Goal: Transaction & Acquisition: Purchase product/service

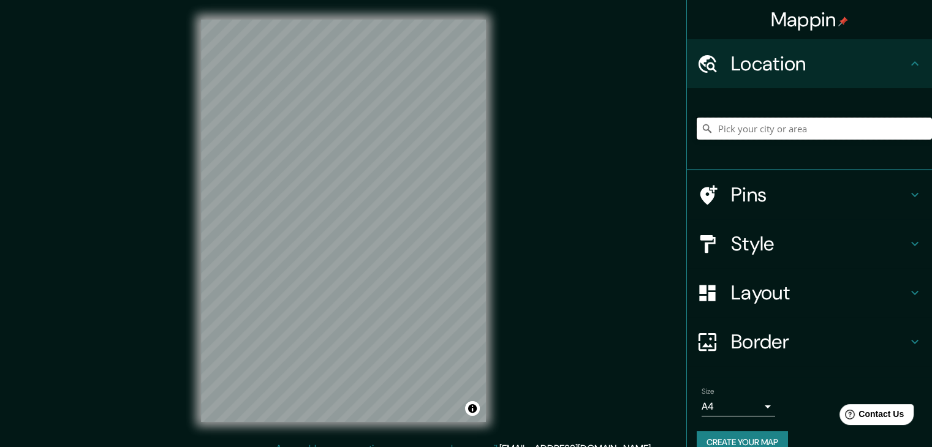
click at [461, 127] on input "Pick your city or area" at bounding box center [814, 129] width 235 height 22
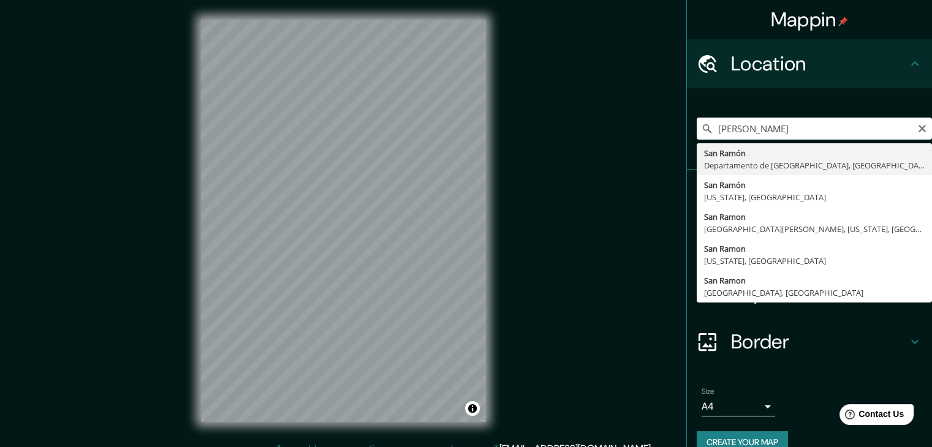
type input "[GEOGRAPHIC_DATA][PERSON_NAME], [GEOGRAPHIC_DATA], [GEOGRAPHIC_DATA]"
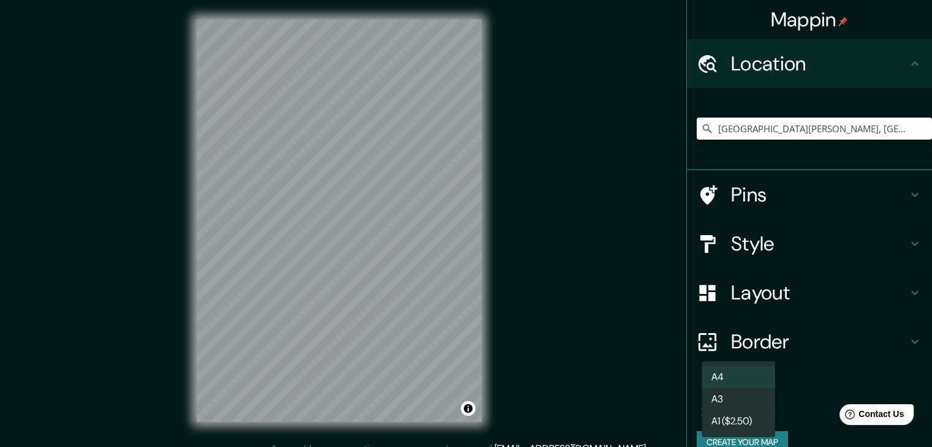
click at [461, 405] on body "Mappin Location San Ramón, Departamento de Junín, Perú Pins Style Layout Border…" at bounding box center [466, 223] width 932 height 447
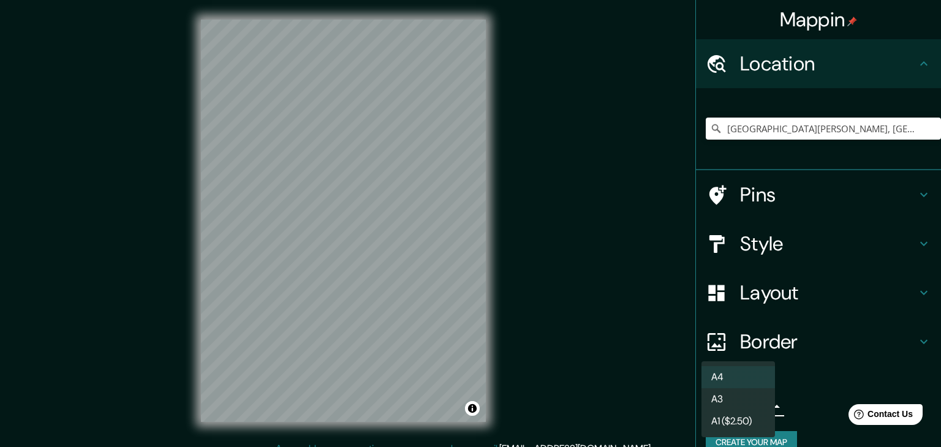
click at [461, 406] on li "A3" at bounding box center [739, 399] width 74 height 22
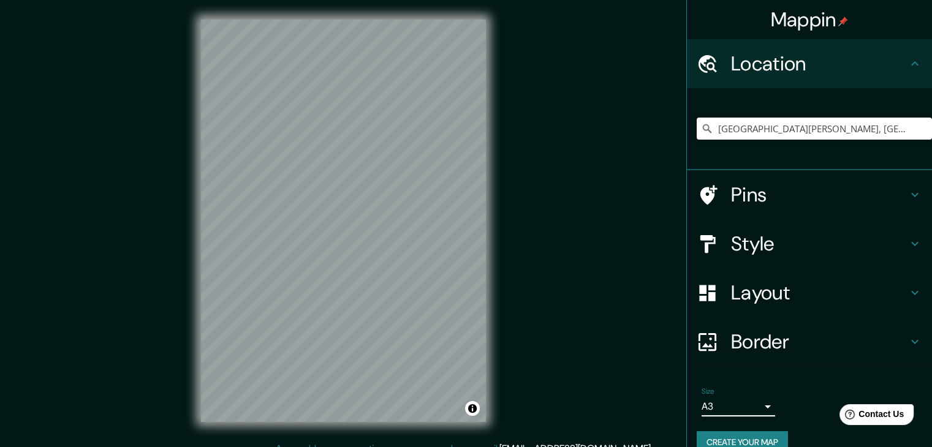
click at [461, 296] on h4 "Layout" at bounding box center [819, 293] width 176 height 25
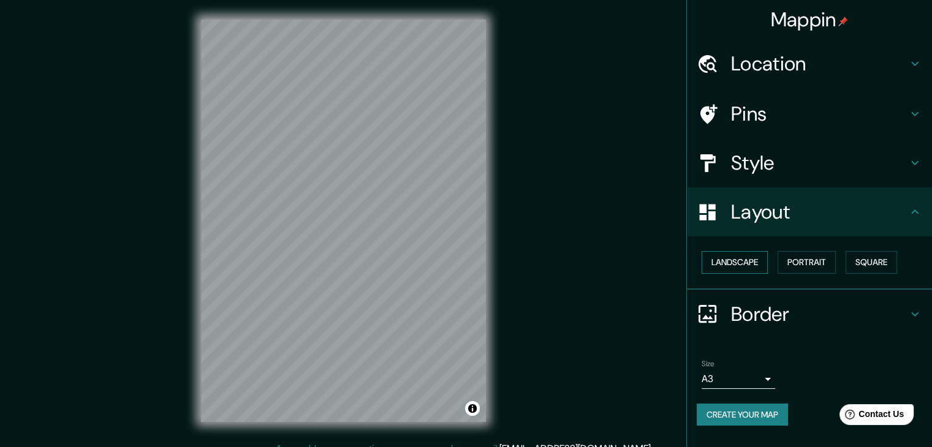
click at [461, 264] on button "Landscape" at bounding box center [735, 262] width 66 height 23
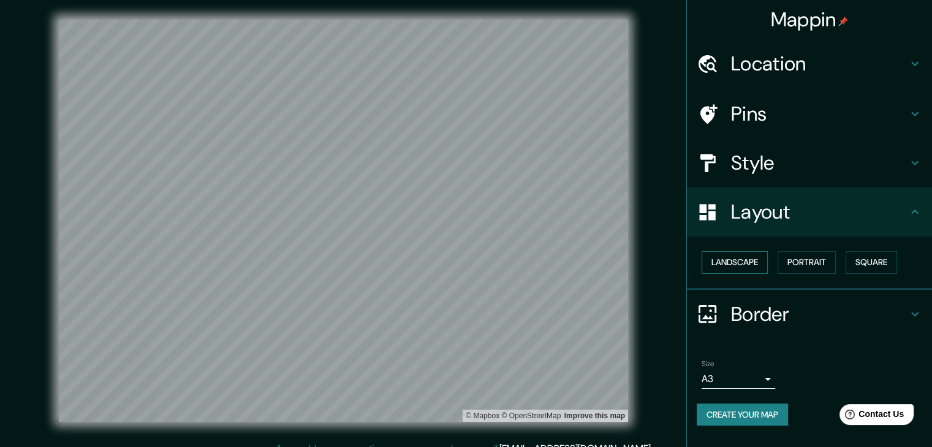
click at [461, 264] on button "Landscape" at bounding box center [735, 262] width 66 height 23
click at [461, 264] on button "Portrait" at bounding box center [806, 262] width 58 height 23
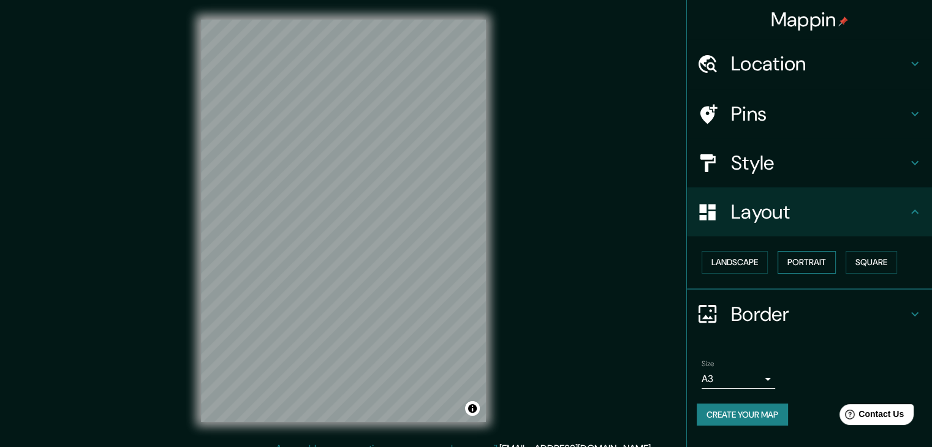
click at [461, 264] on button "Portrait" at bounding box center [806, 262] width 58 height 23
click at [461, 265] on button "Square" at bounding box center [870, 262] width 51 height 23
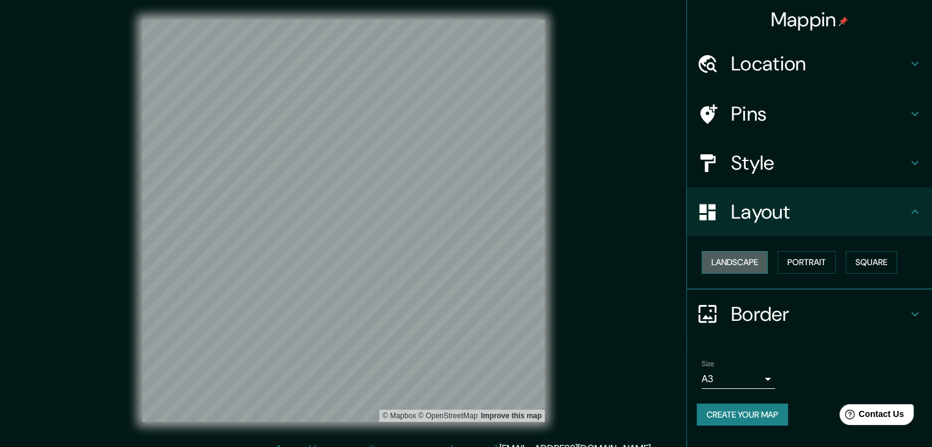
click at [461, 260] on button "Landscape" at bounding box center [735, 262] width 66 height 23
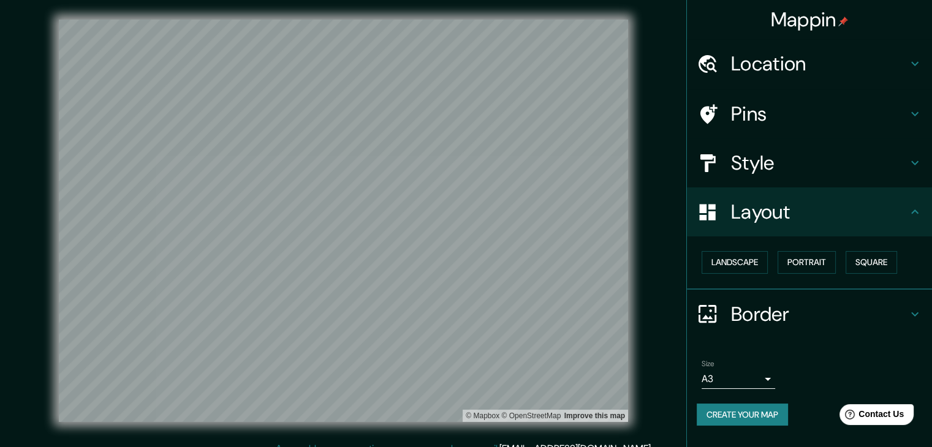
click at [461, 164] on h4 "Style" at bounding box center [819, 163] width 176 height 25
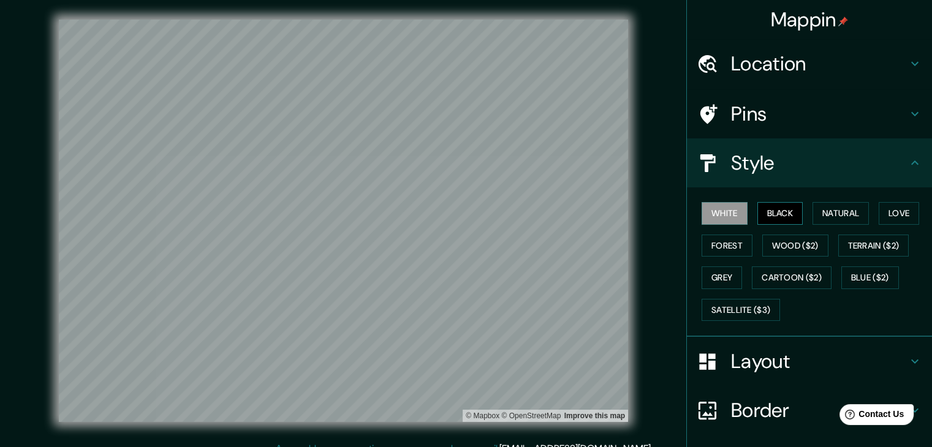
click at [461, 213] on button "Black" at bounding box center [780, 213] width 46 height 23
click at [461, 220] on button "Natural" at bounding box center [840, 213] width 56 height 23
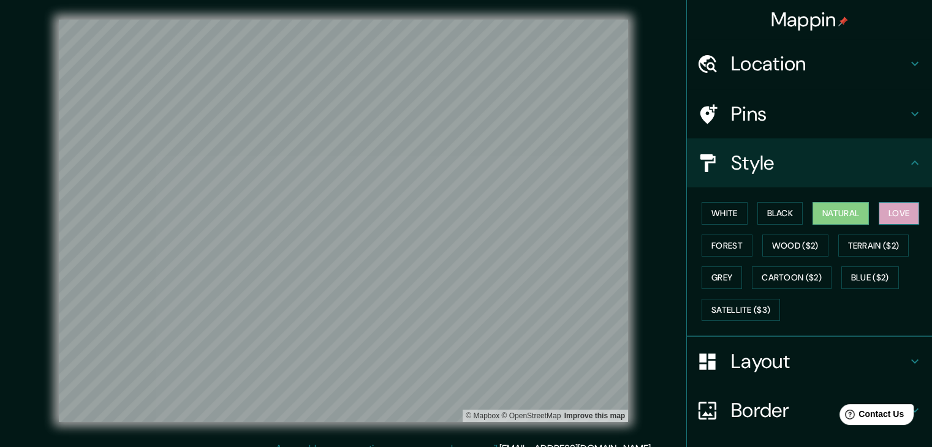
click at [461, 219] on button "Love" at bounding box center [899, 213] width 40 height 23
click at [461, 246] on button "Wood ($2)" at bounding box center [795, 246] width 66 height 23
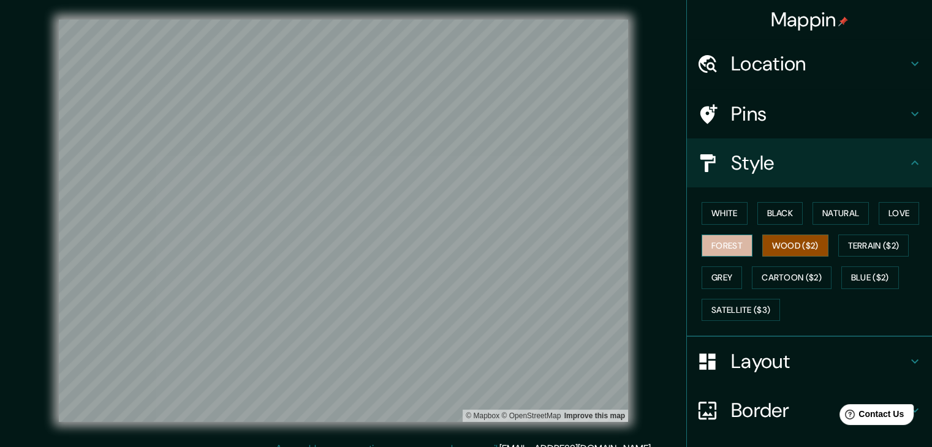
click at [461, 242] on button "Forest" at bounding box center [727, 246] width 51 height 23
click at [461, 247] on button "Wood ($2)" at bounding box center [795, 246] width 66 height 23
click at [461, 278] on button "Grey" at bounding box center [722, 278] width 40 height 23
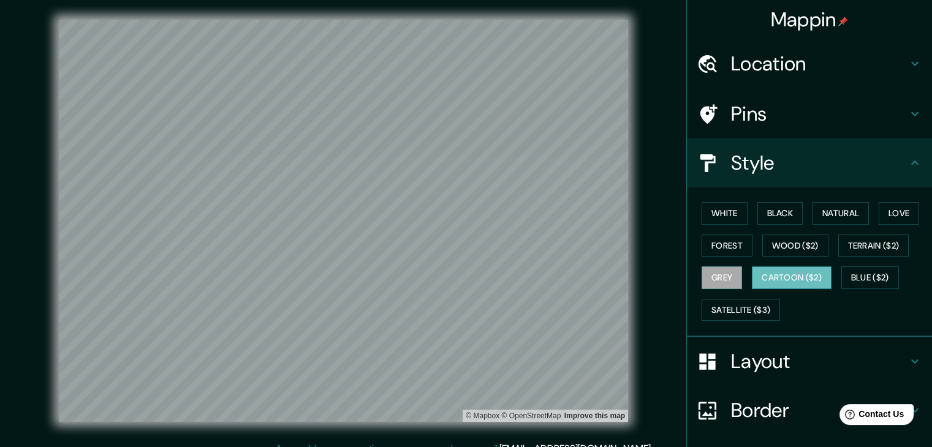
click at [461, 277] on button "Cartoon ($2)" at bounding box center [792, 278] width 80 height 23
click at [461, 276] on button "Blue ($2)" at bounding box center [870, 278] width 58 height 23
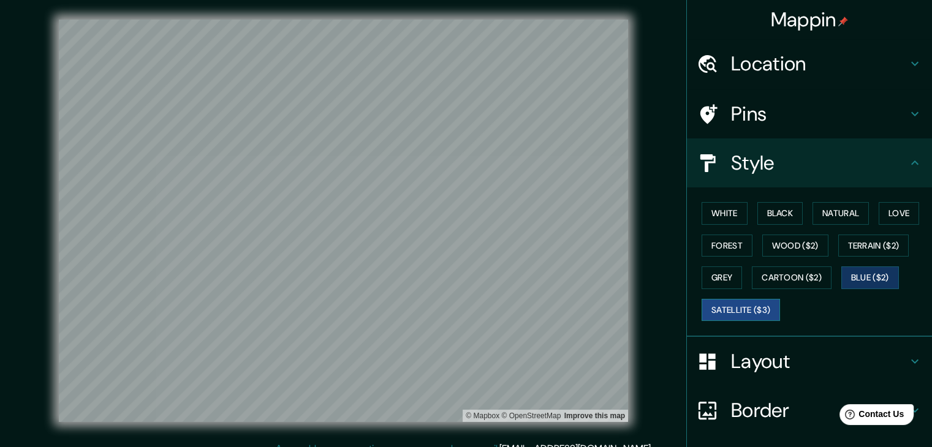
click at [461, 304] on button "Satellite ($3)" at bounding box center [741, 310] width 78 height 23
click at [461, 209] on button "White" at bounding box center [725, 213] width 46 height 23
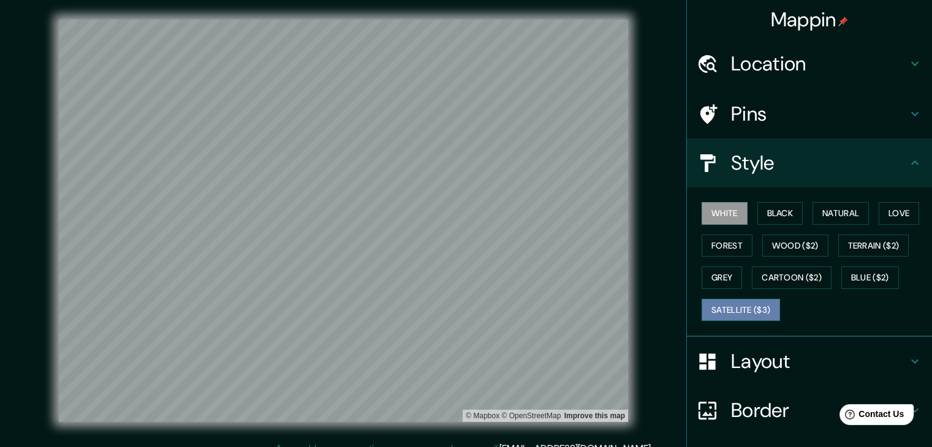
click at [461, 306] on button "Satellite ($3)" at bounding box center [741, 310] width 78 height 23
click at [461, 211] on button "White" at bounding box center [725, 213] width 46 height 23
click at [461, 251] on button "Wood ($2)" at bounding box center [795, 246] width 66 height 23
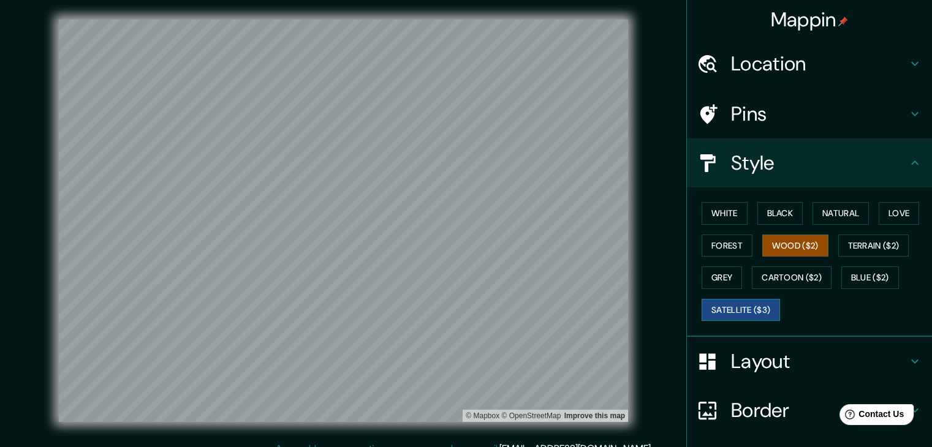
click at [461, 307] on button "Satellite ($3)" at bounding box center [741, 310] width 78 height 23
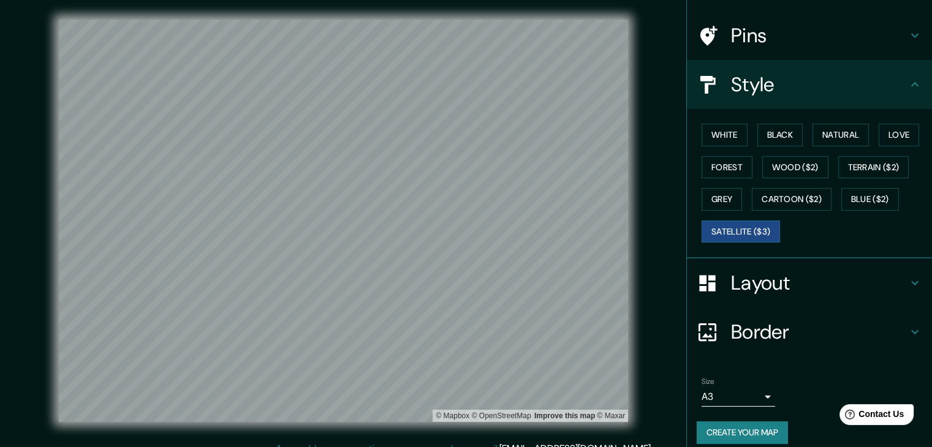
scroll to position [88, 0]
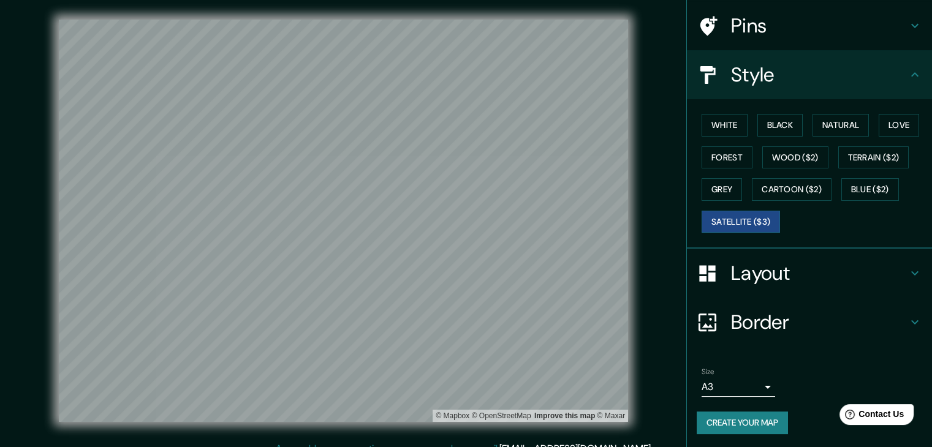
click at [461, 420] on button "Create your map" at bounding box center [742, 423] width 91 height 23
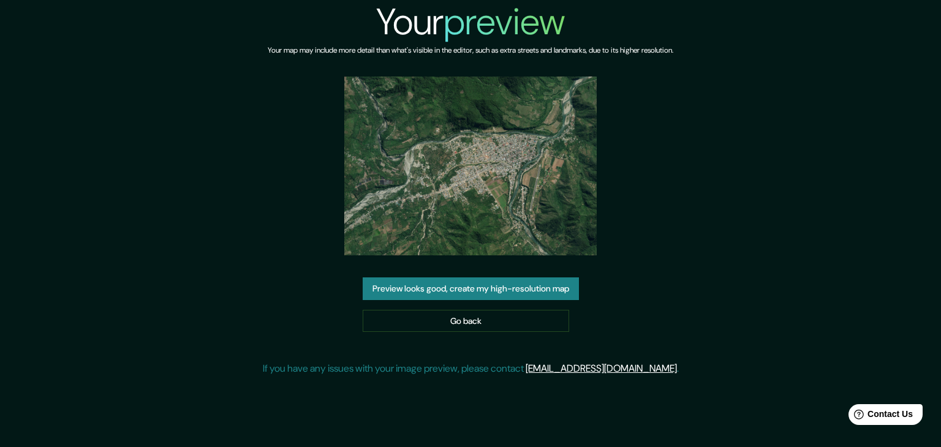
click at [499, 294] on button "Preview looks good, create my high-resolution map" at bounding box center [471, 289] width 216 height 23
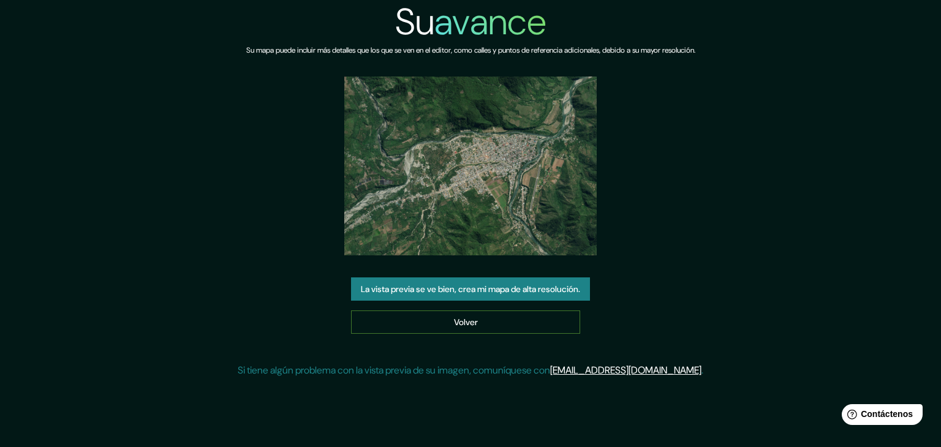
click at [502, 317] on link "Volver" at bounding box center [465, 322] width 229 height 23
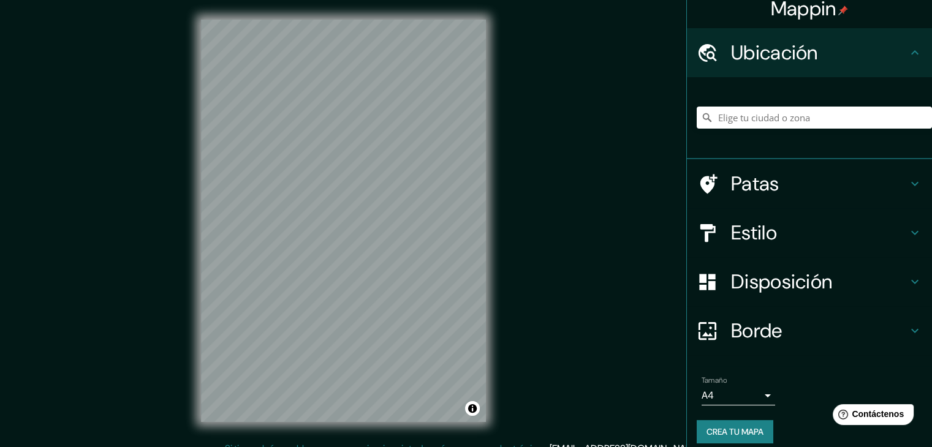
scroll to position [21, 0]
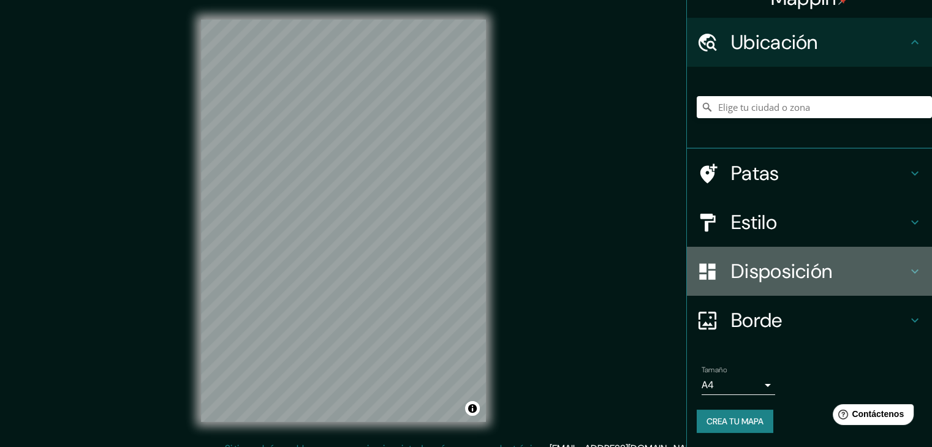
click at [787, 276] on font "Disposición" at bounding box center [781, 272] width 101 height 26
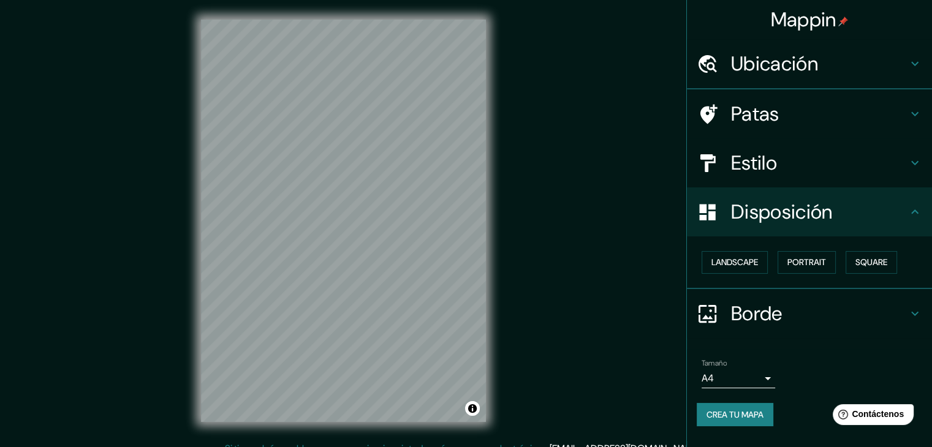
scroll to position [0, 0]
click at [738, 262] on font "Paisaje" at bounding box center [726, 262] width 31 height 11
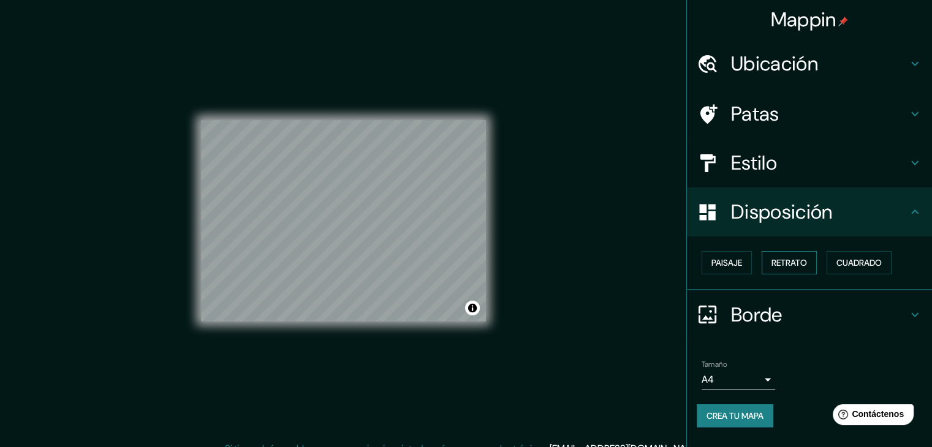
click at [784, 263] on font "Retrato" at bounding box center [789, 262] width 36 height 11
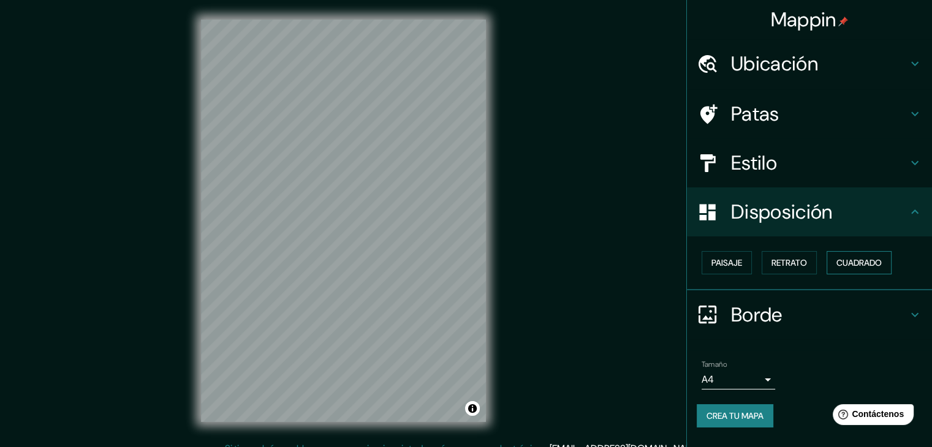
click at [868, 265] on font "Cuadrado" at bounding box center [858, 262] width 45 height 11
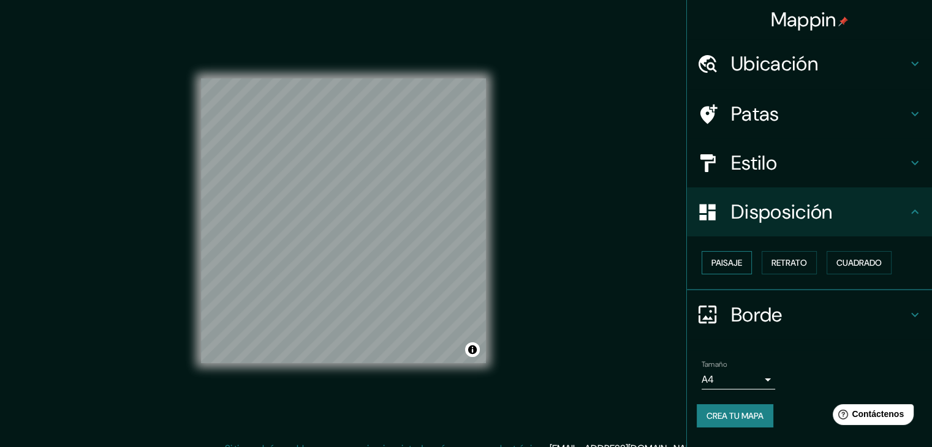
click at [735, 267] on font "Paisaje" at bounding box center [726, 262] width 31 height 11
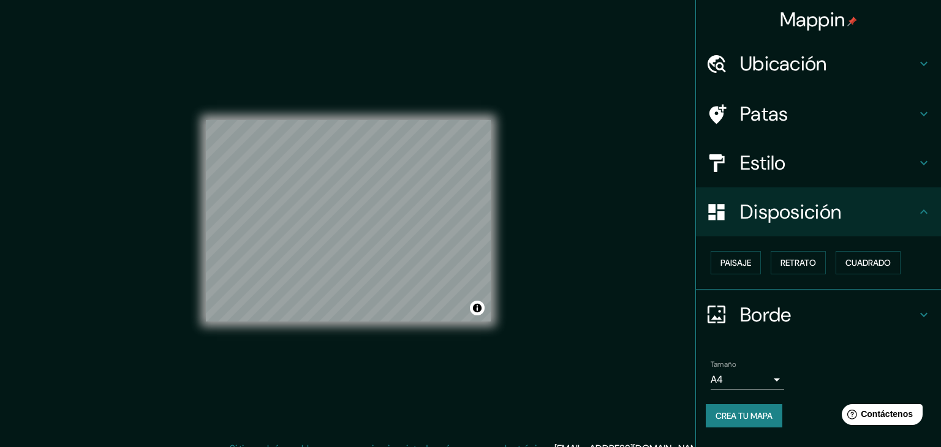
click at [749, 376] on body "Mappin Ubicación Patas Estilo Disposición Paisaje Retrato Cuadrado Borde Elige …" at bounding box center [470, 223] width 941 height 447
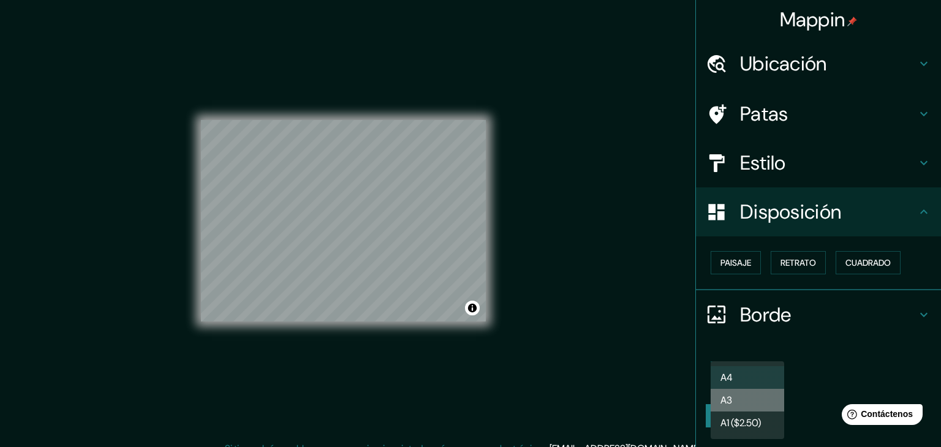
click at [745, 406] on li "A3" at bounding box center [748, 400] width 74 height 23
type input "a4"
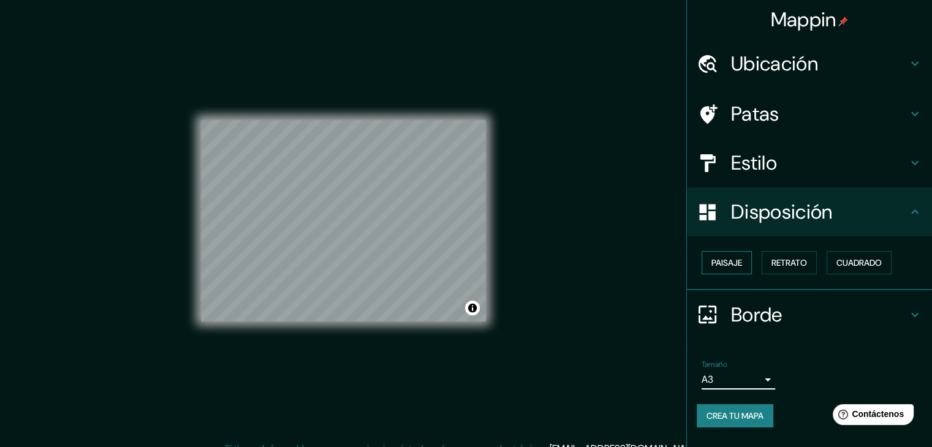
click at [723, 262] on font "Paisaje" at bounding box center [726, 262] width 31 height 11
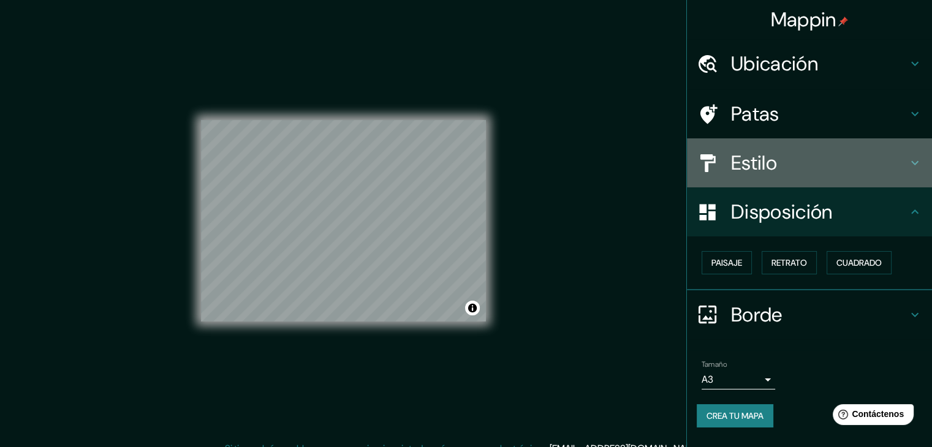
click at [773, 164] on font "Estilo" at bounding box center [754, 163] width 46 height 26
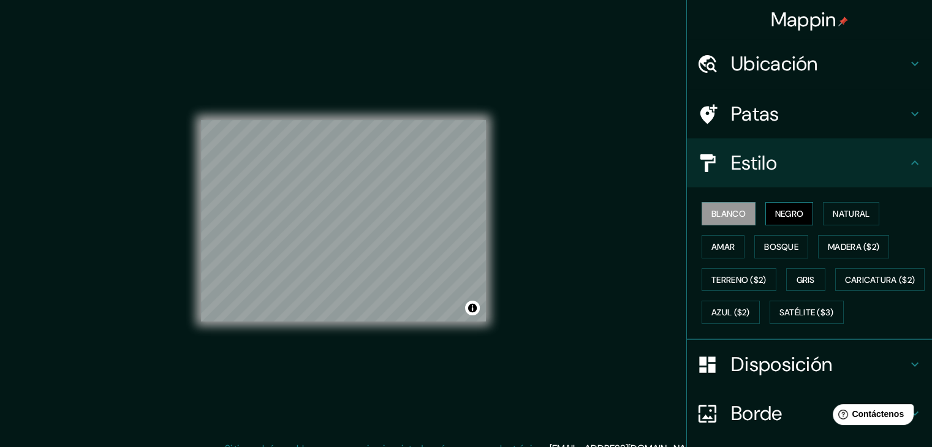
click at [779, 208] on font "Negro" at bounding box center [789, 213] width 29 height 11
click at [845, 214] on font "Natural" at bounding box center [851, 213] width 37 height 11
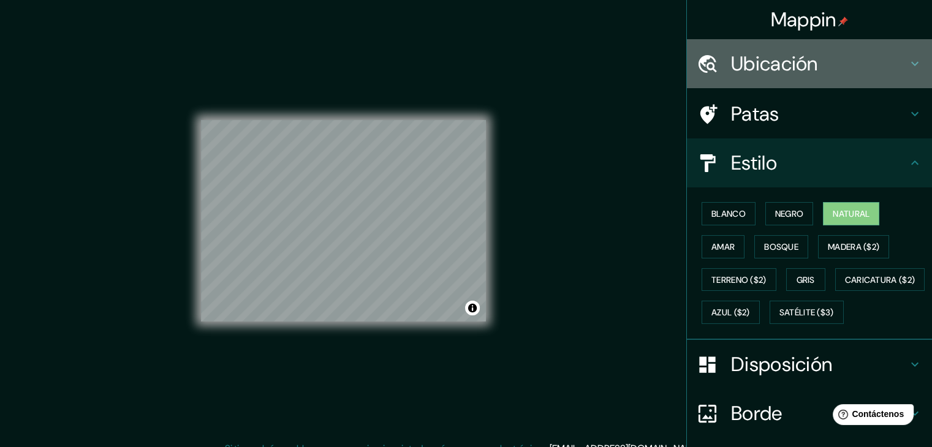
click at [787, 62] on font "Ubicación" at bounding box center [774, 64] width 87 height 26
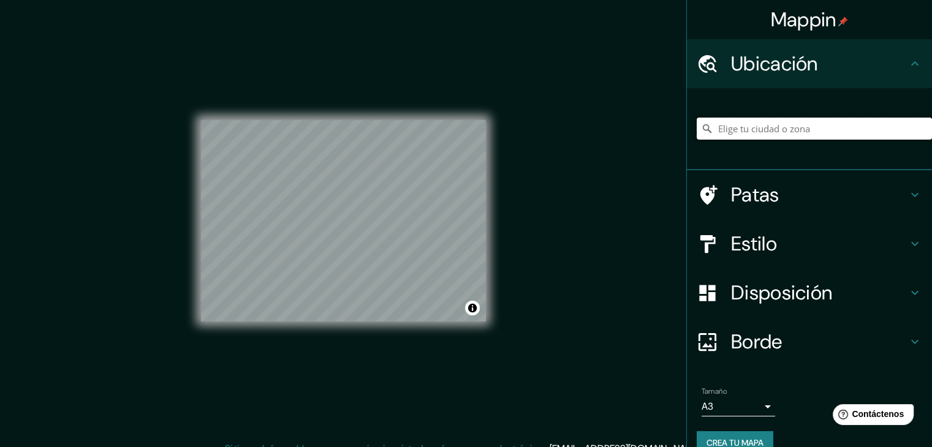
click at [749, 131] on input "Elige tu ciudad o zona" at bounding box center [814, 129] width 235 height 22
click at [748, 127] on input "Elige tu ciudad o zona" at bounding box center [814, 129] width 235 height 22
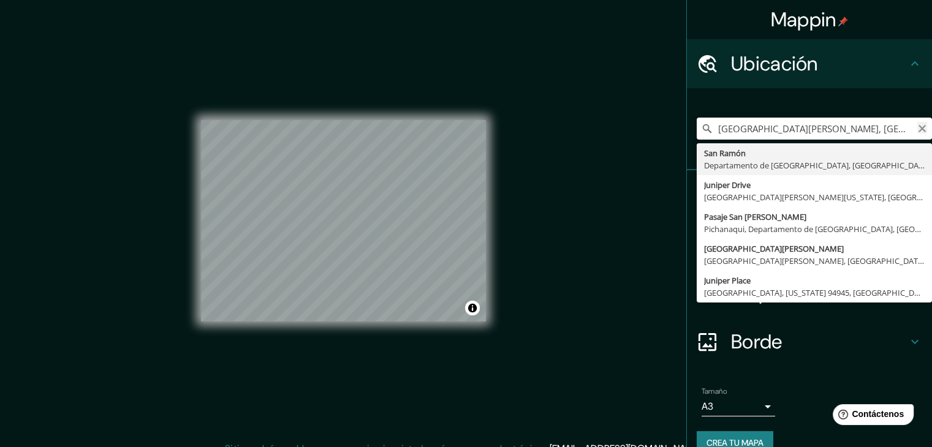
type input "[GEOGRAPHIC_DATA][PERSON_NAME], [GEOGRAPHIC_DATA], [GEOGRAPHIC_DATA]"
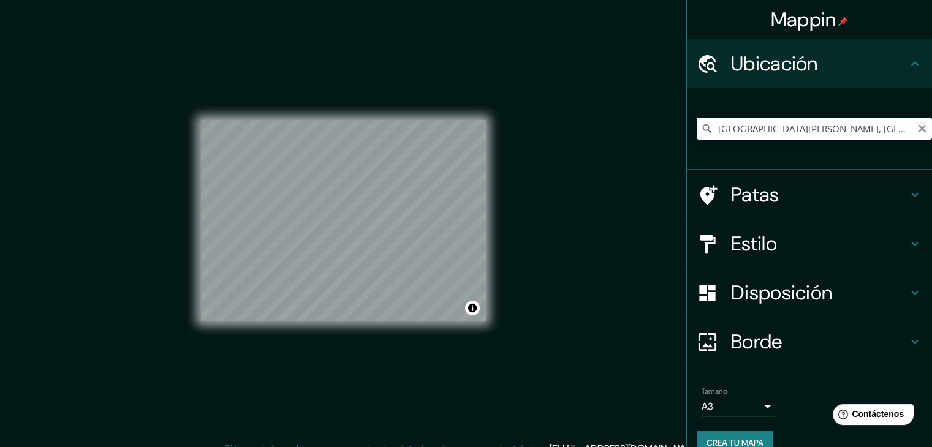
click at [918, 129] on icon "Claro" at bounding box center [921, 128] width 7 height 7
click at [782, 290] on font "Disposición" at bounding box center [781, 293] width 101 height 26
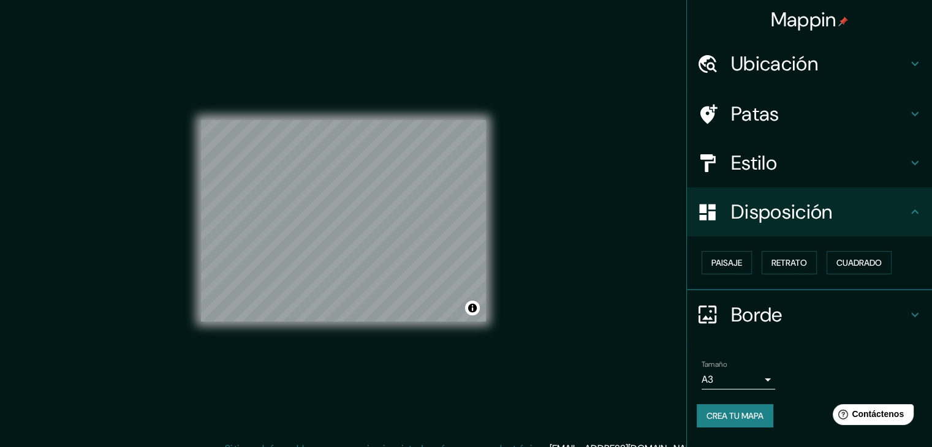
click at [806, 202] on font "Disposición" at bounding box center [781, 212] width 101 height 26
click at [812, 172] on h4 "Estilo" at bounding box center [819, 163] width 176 height 25
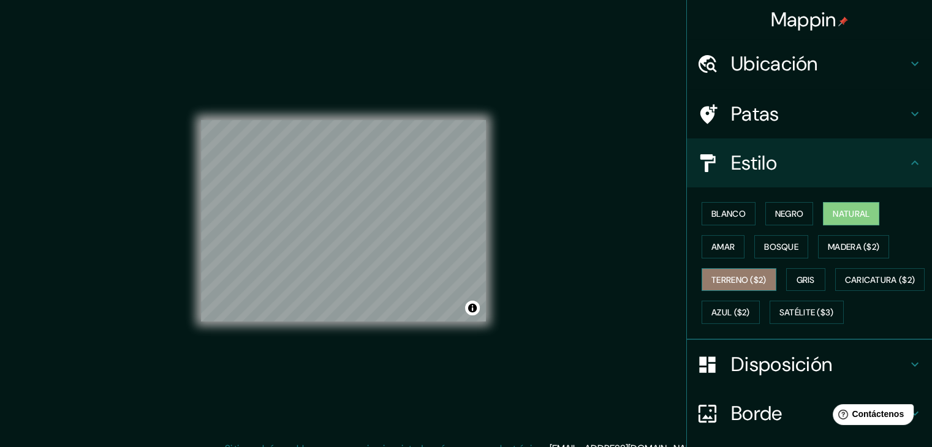
click at [732, 278] on font "Terreno ($2)" at bounding box center [738, 279] width 55 height 11
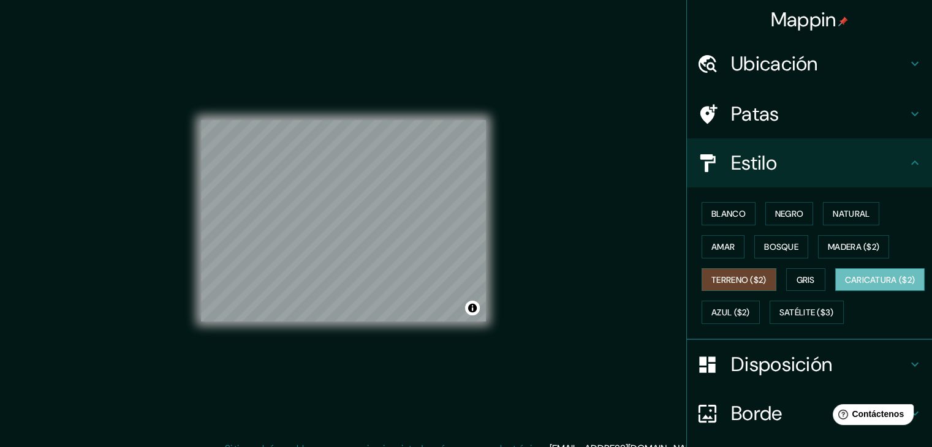
click at [845, 288] on font "Caricatura ($2)" at bounding box center [880, 280] width 70 height 16
click at [797, 277] on font "Gris" at bounding box center [805, 279] width 18 height 11
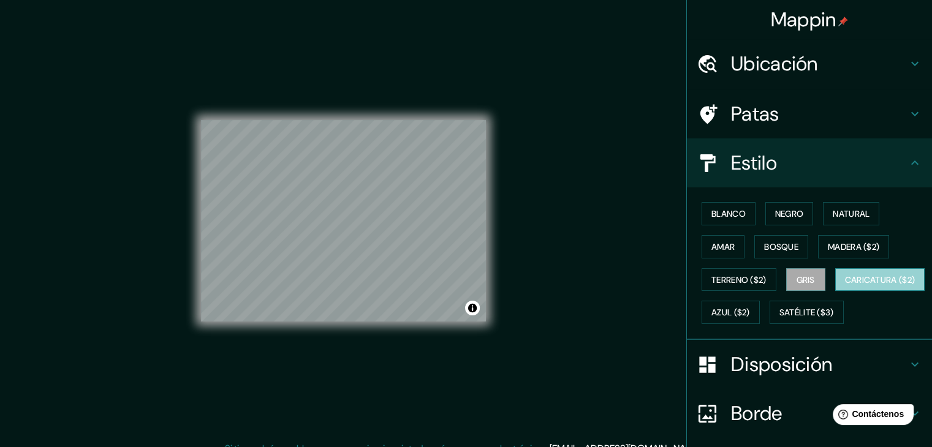
click at [845, 288] on font "Caricatura ($2)" at bounding box center [880, 280] width 70 height 16
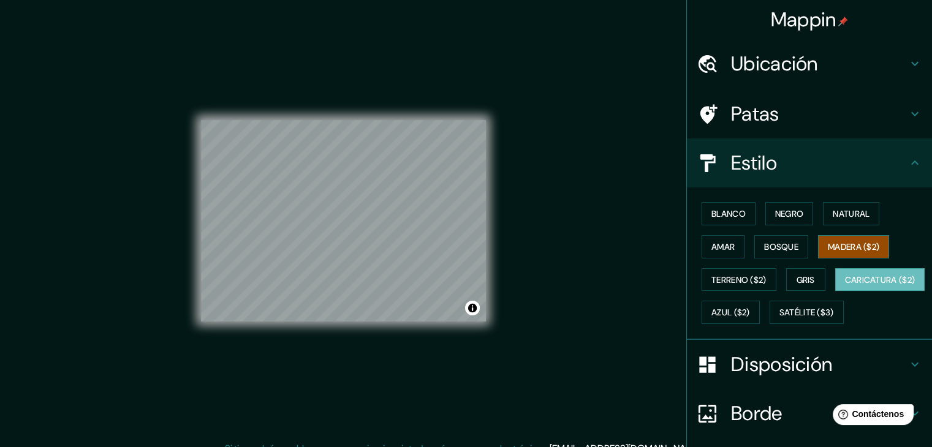
click at [833, 237] on button "Madera ($2)" at bounding box center [853, 246] width 71 height 23
click at [775, 214] on font "Negro" at bounding box center [789, 213] width 29 height 11
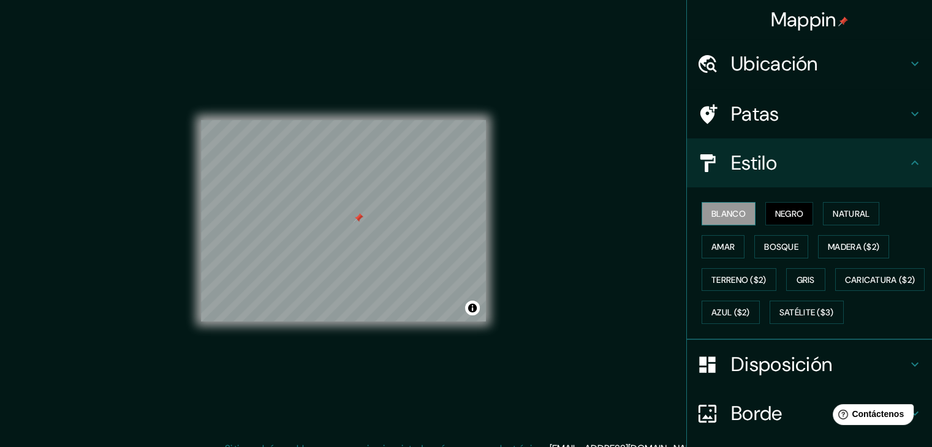
click at [736, 213] on font "Blanco" at bounding box center [728, 213] width 34 height 11
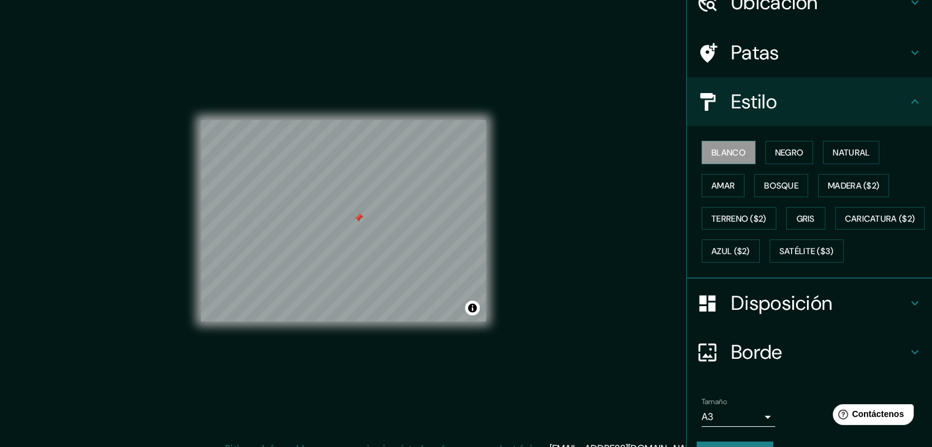
scroll to position [124, 0]
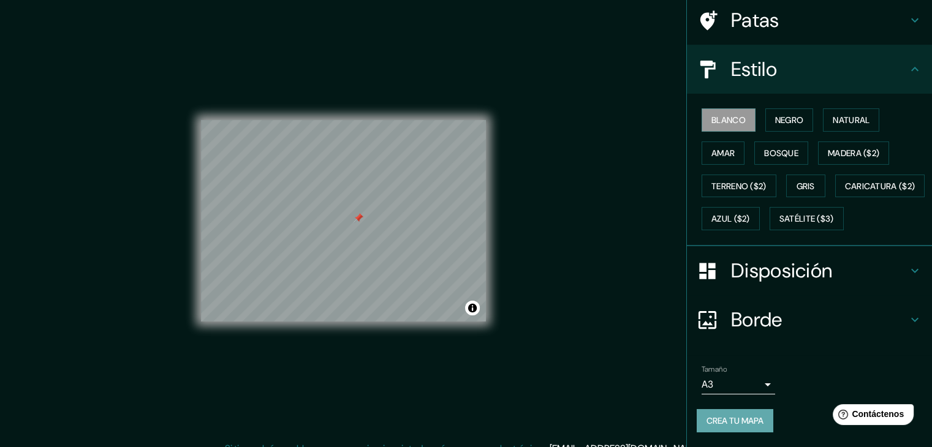
click at [743, 422] on font "Crea tu mapa" at bounding box center [734, 420] width 57 height 11
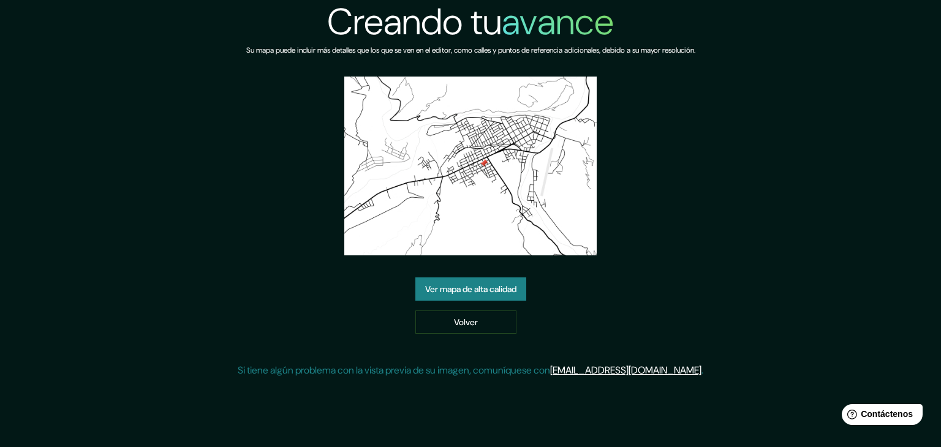
click at [473, 288] on font "Ver mapa de alta calidad" at bounding box center [470, 289] width 91 height 11
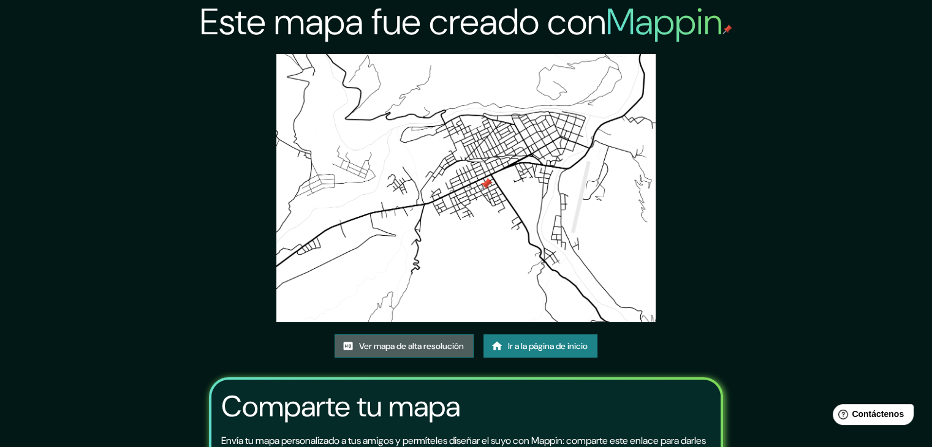
click at [453, 349] on font "Ver mapa de alta resolución" at bounding box center [411, 346] width 105 height 11
click at [559, 344] on font "Ir a la página de inicio" at bounding box center [548, 346] width 80 height 11
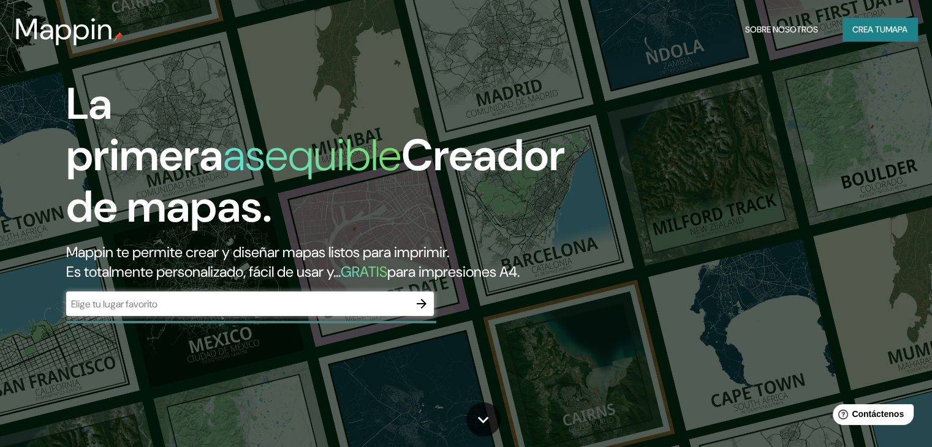
drag, startPoint x: 712, startPoint y: 220, endPoint x: 721, endPoint y: 222, distance: 8.8
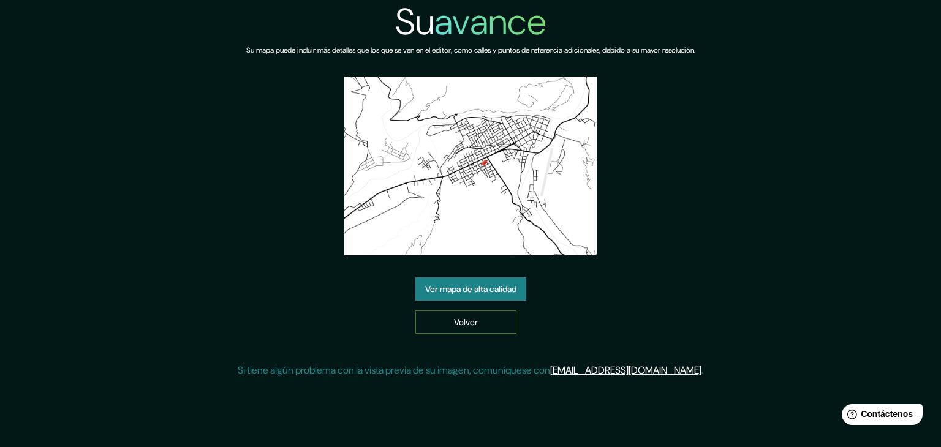
click at [489, 321] on link "Volver" at bounding box center [465, 322] width 101 height 23
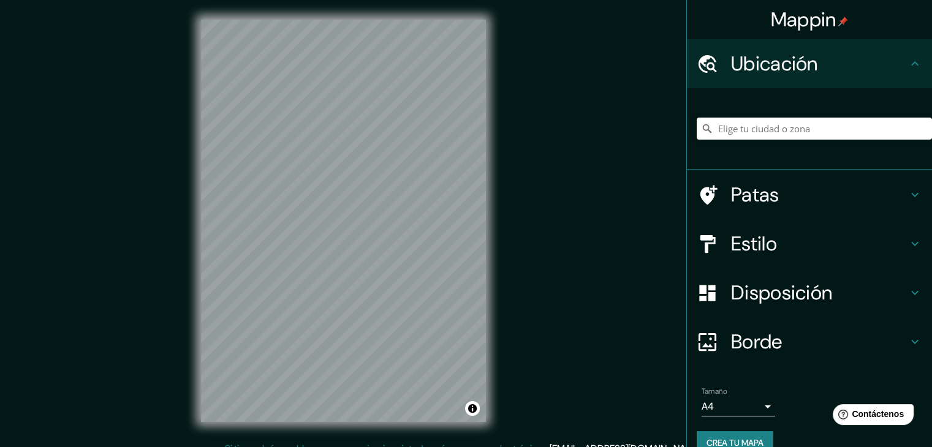
click at [760, 130] on input "Elige tu ciudad o zona" at bounding box center [814, 129] width 235 height 22
type input "j"
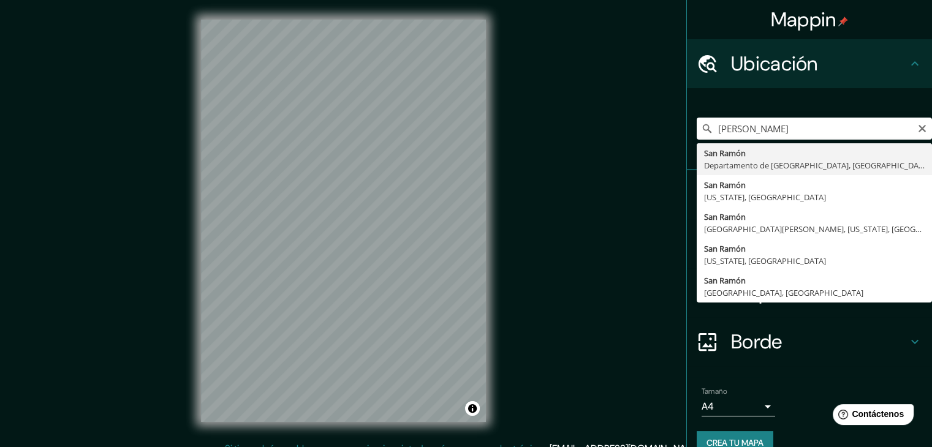
type input "[GEOGRAPHIC_DATA][PERSON_NAME], [GEOGRAPHIC_DATA], [GEOGRAPHIC_DATA]"
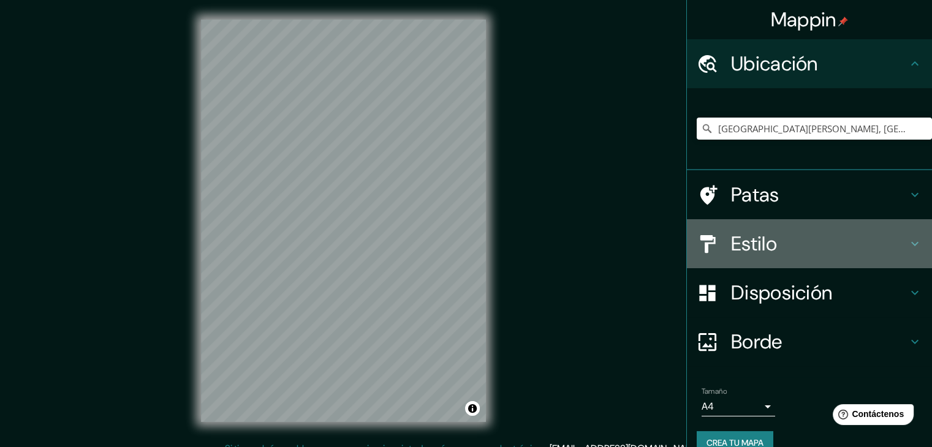
click at [760, 241] on font "Estilo" at bounding box center [754, 244] width 46 height 26
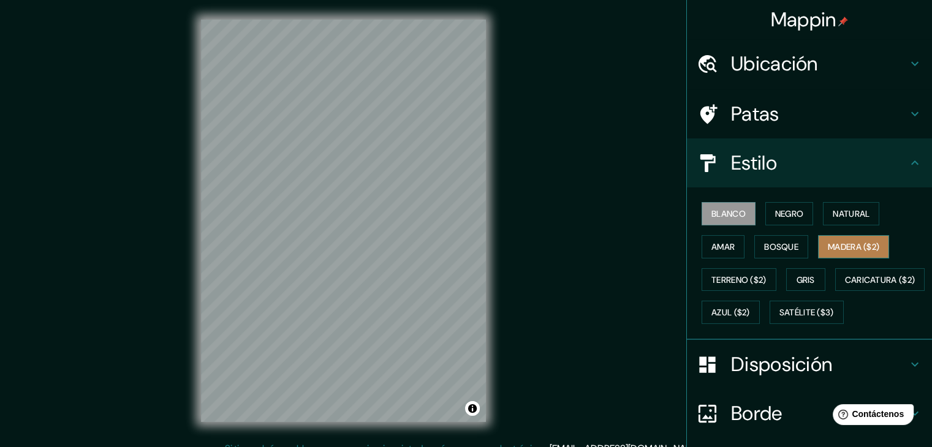
click at [838, 245] on font "Madera ($2)" at bounding box center [853, 246] width 51 height 11
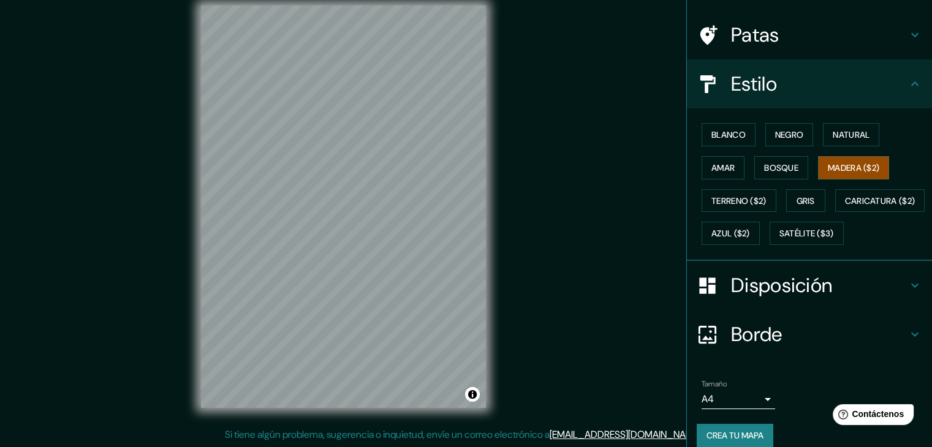
scroll to position [85, 0]
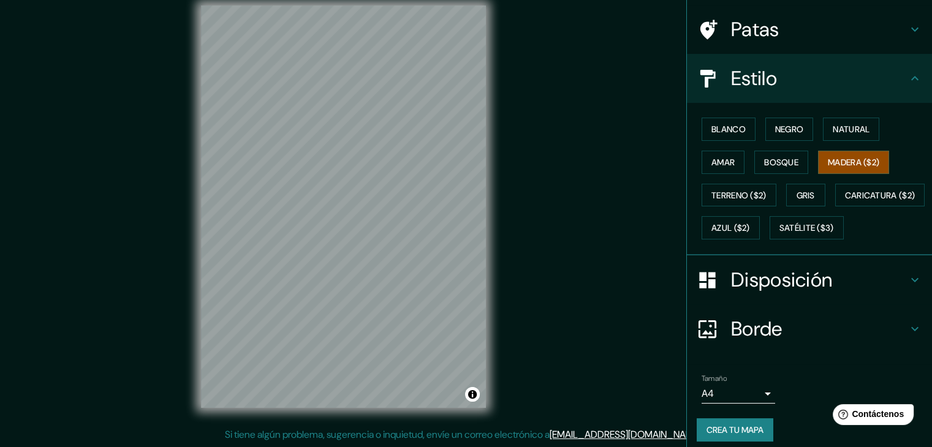
click at [750, 424] on body "Mappin Ubicación San Ramón, Departamento de Junín, Perú Patas Estilo Blanco Neg…" at bounding box center [466, 209] width 932 height 447
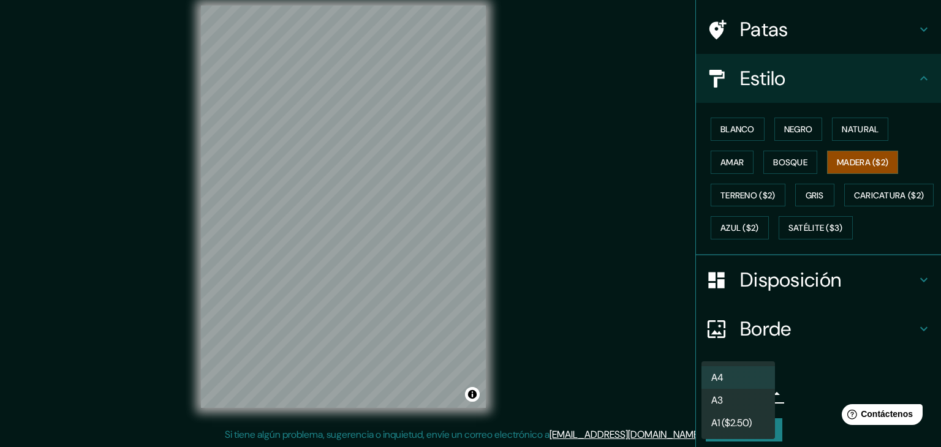
click at [737, 400] on li "A3" at bounding box center [739, 400] width 74 height 23
type input "a4"
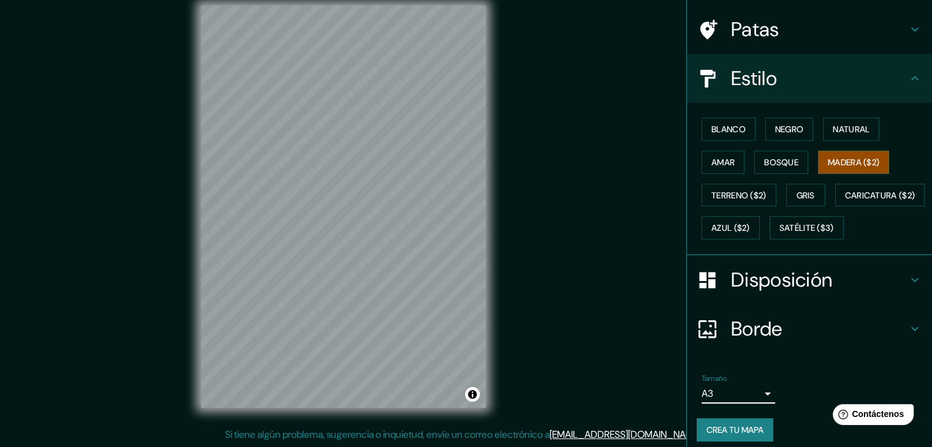
click at [762, 342] on font "Borde" at bounding box center [756, 329] width 51 height 26
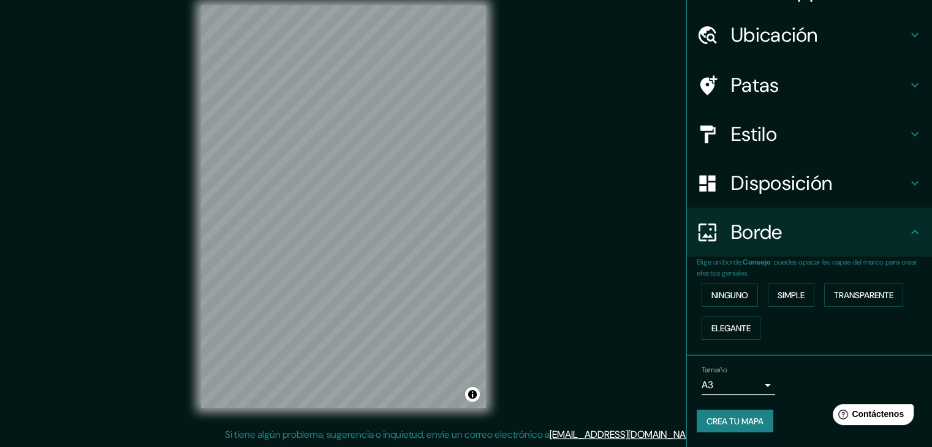
scroll to position [28, 0]
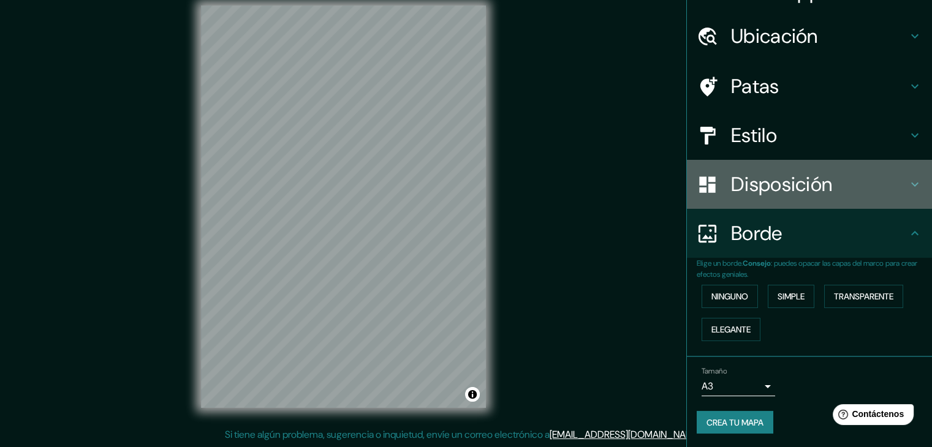
click at [762, 189] on font "Disposición" at bounding box center [781, 185] width 101 height 26
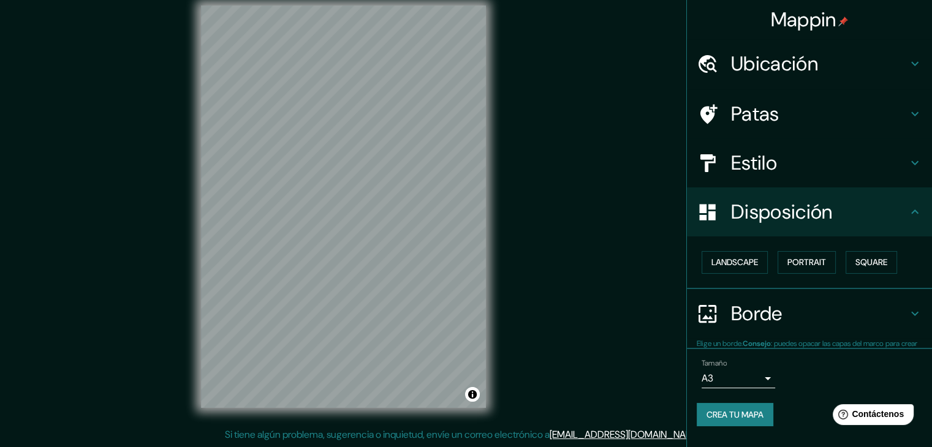
scroll to position [0, 0]
click at [724, 265] on font "Paisaje" at bounding box center [726, 262] width 31 height 11
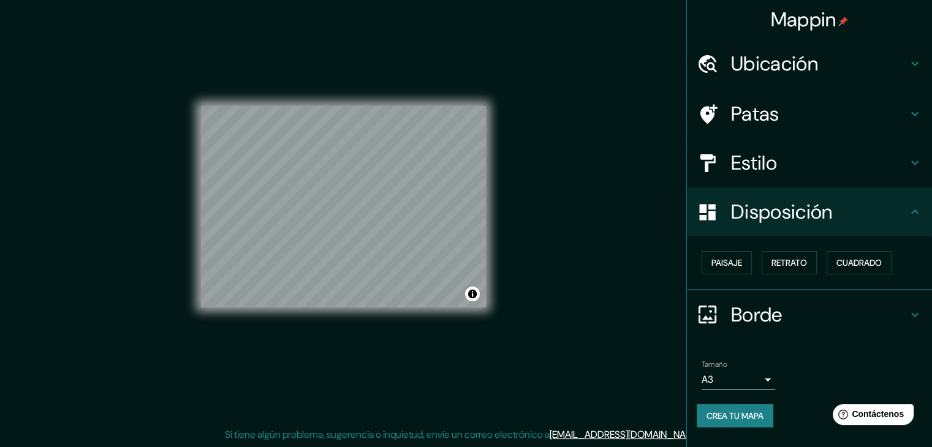
click at [772, 162] on font "Estilo" at bounding box center [754, 163] width 46 height 26
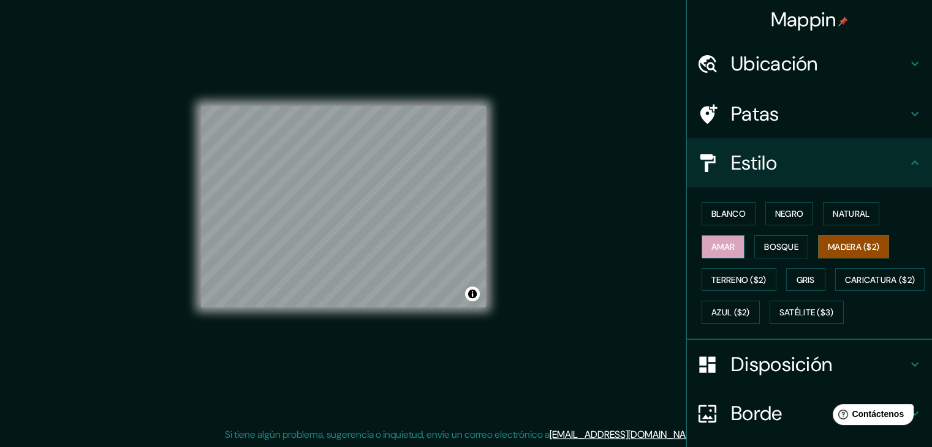
click at [716, 244] on font "Amar" at bounding box center [722, 246] width 23 height 11
click at [732, 216] on font "Blanco" at bounding box center [728, 213] width 34 height 11
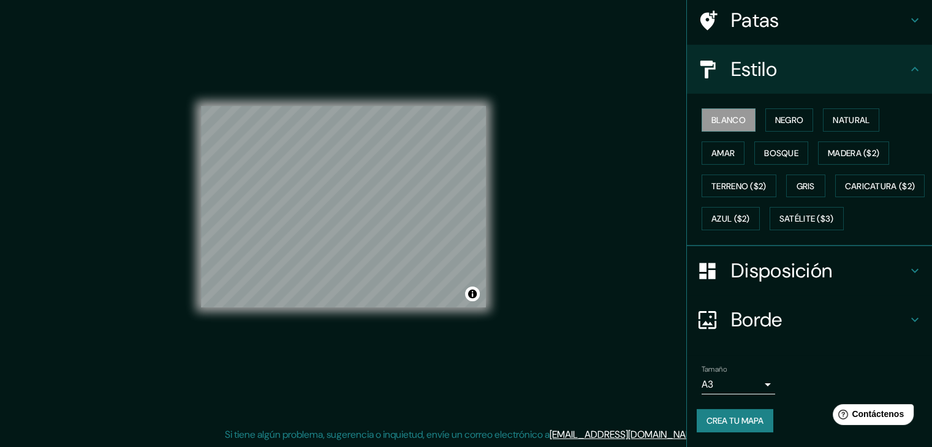
scroll to position [124, 0]
click at [716, 414] on font "Crea tu mapa" at bounding box center [734, 421] width 57 height 16
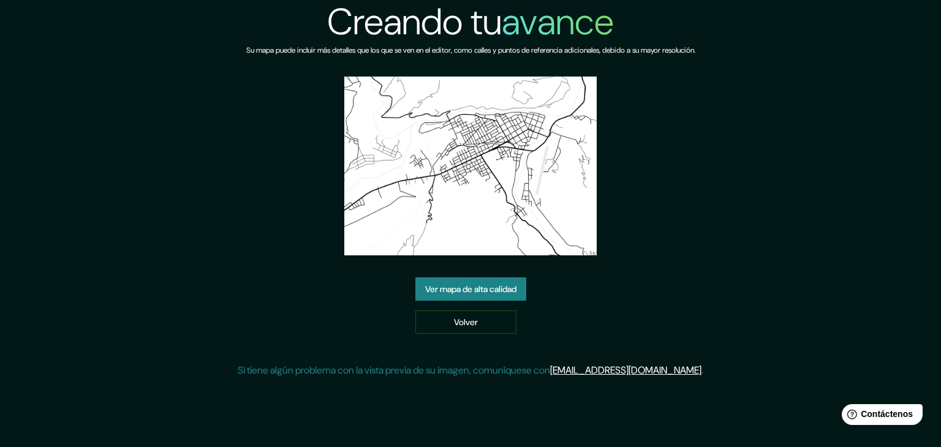
click at [512, 292] on font "Ver mapa de alta calidad" at bounding box center [470, 289] width 91 height 11
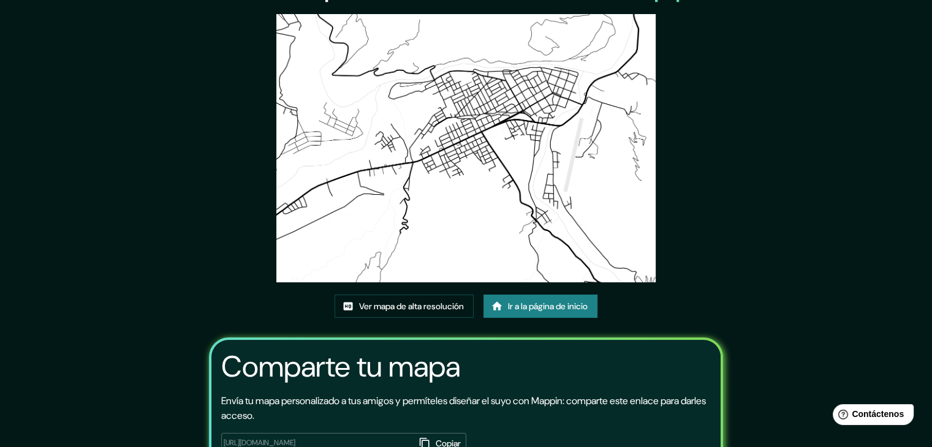
scroll to position [61, 0]
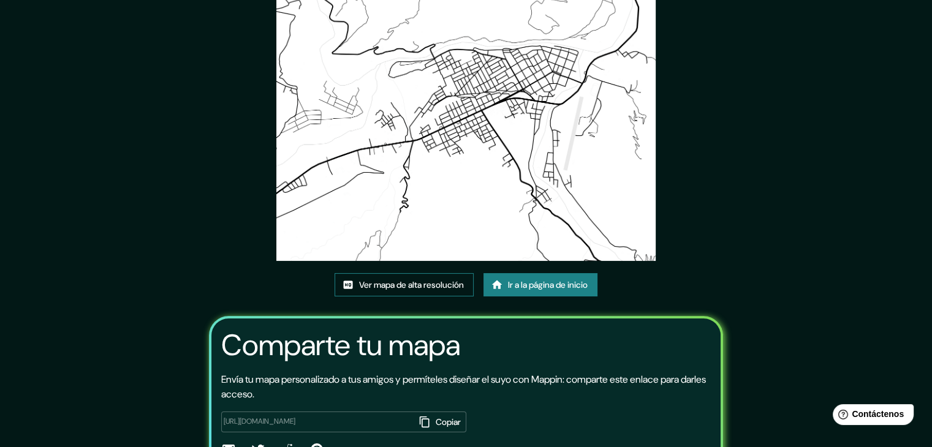
click at [408, 282] on font "Ver mapa de alta resolución" at bounding box center [411, 284] width 105 height 11
click at [431, 287] on font "Ver mapa de alta resolución" at bounding box center [411, 284] width 105 height 11
click at [428, 282] on font "Ver mapa de alta resolución" at bounding box center [411, 284] width 105 height 11
click at [527, 290] on font "Ir a la página de inicio" at bounding box center [548, 285] width 80 height 16
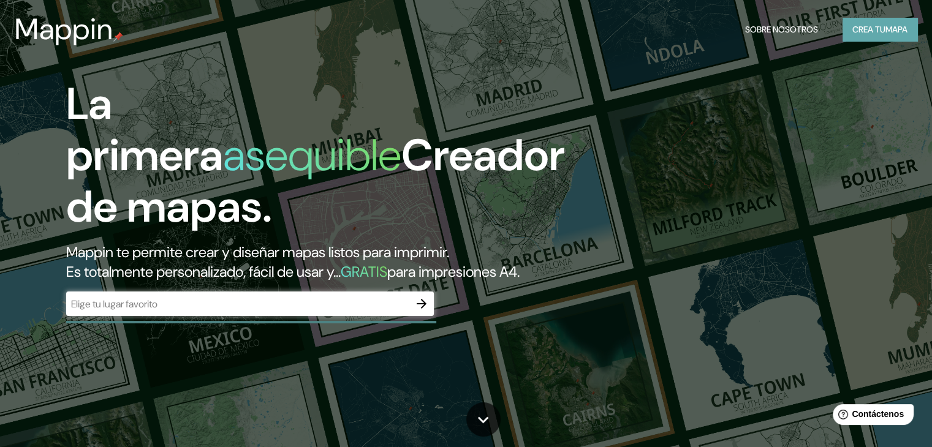
click at [864, 31] on font "Crea tu" at bounding box center [868, 29] width 33 height 11
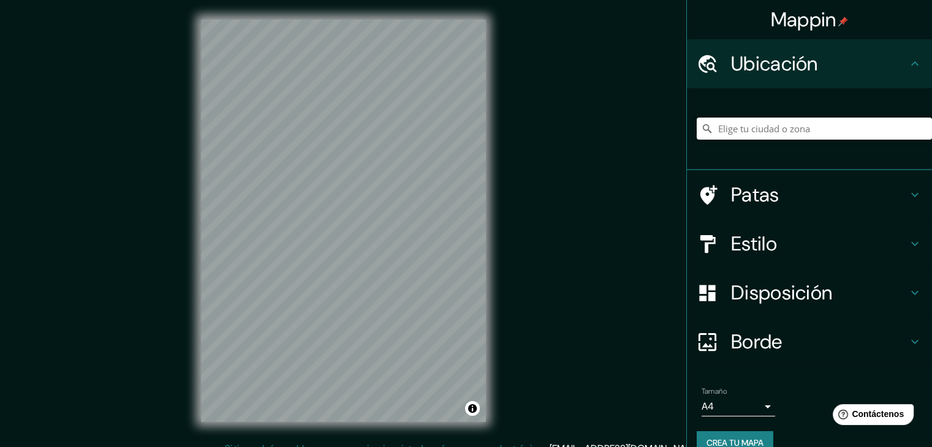
click at [765, 242] on font "Estilo" at bounding box center [754, 244] width 46 height 26
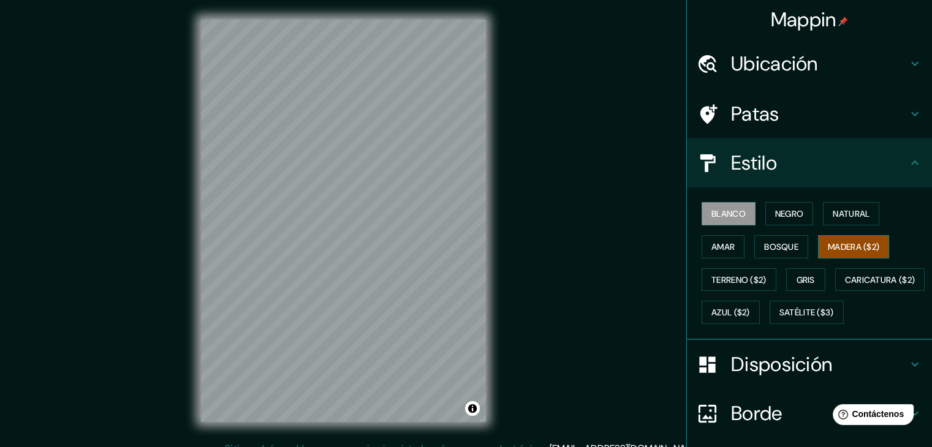
click at [833, 244] on font "Madera ($2)" at bounding box center [853, 246] width 51 height 11
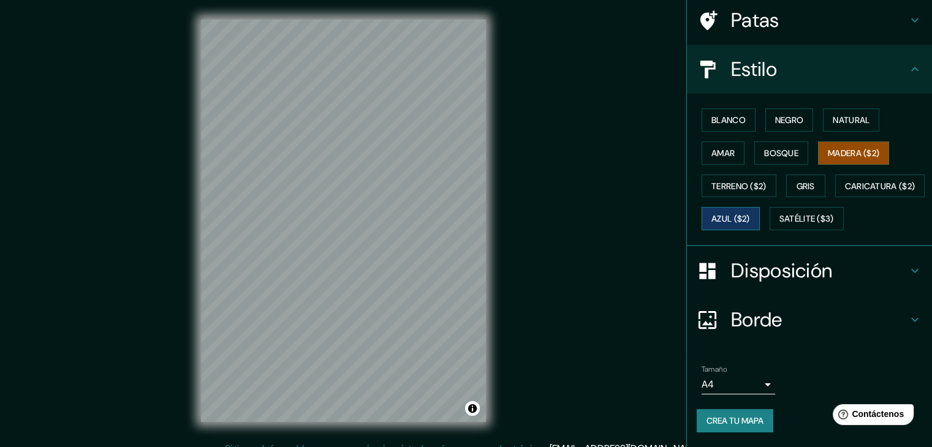
scroll to position [124, 0]
click at [739, 382] on body "Mappin Ubicación Patas Estilo Blanco Negro Natural [PERSON_NAME] ($2) Terreno (…" at bounding box center [466, 223] width 932 height 447
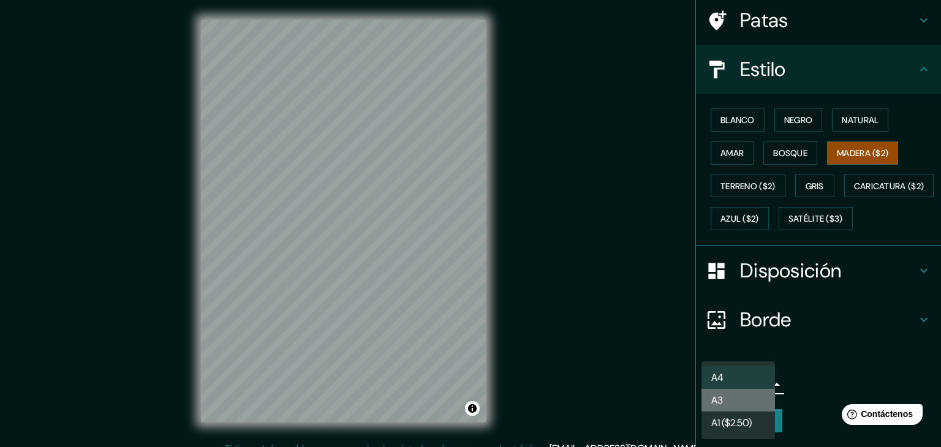
click at [735, 398] on li "A3" at bounding box center [739, 400] width 74 height 23
type input "a4"
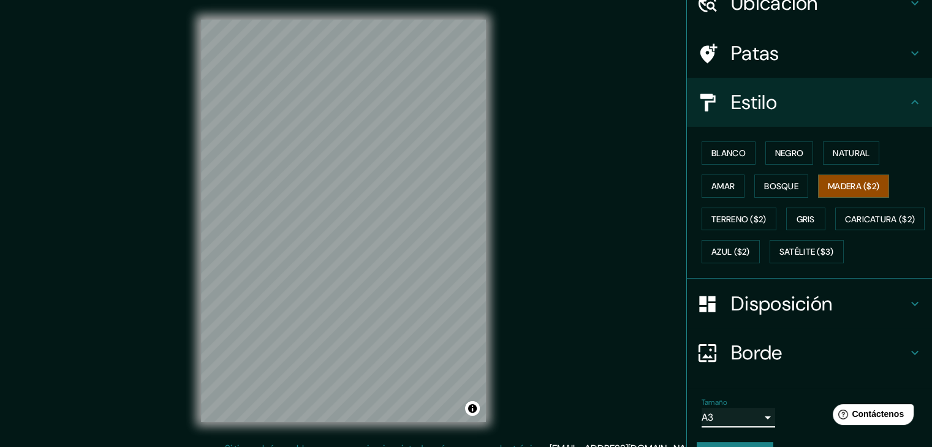
scroll to position [0, 0]
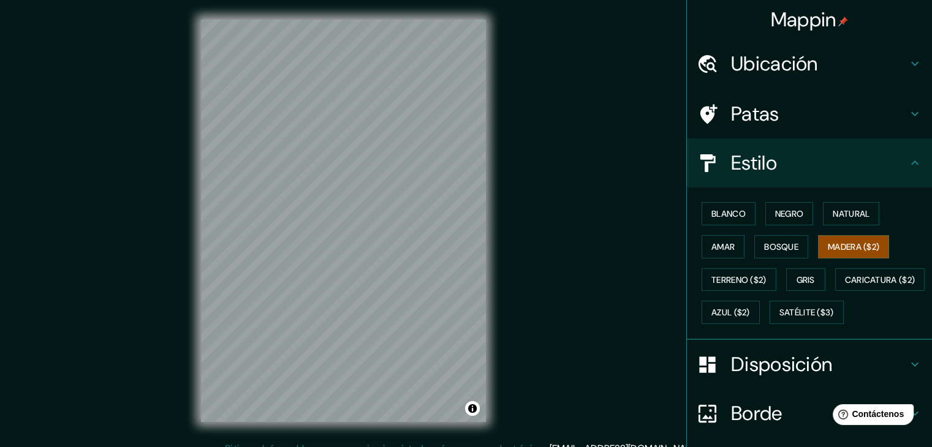
click at [799, 51] on font "Ubicación" at bounding box center [774, 64] width 87 height 26
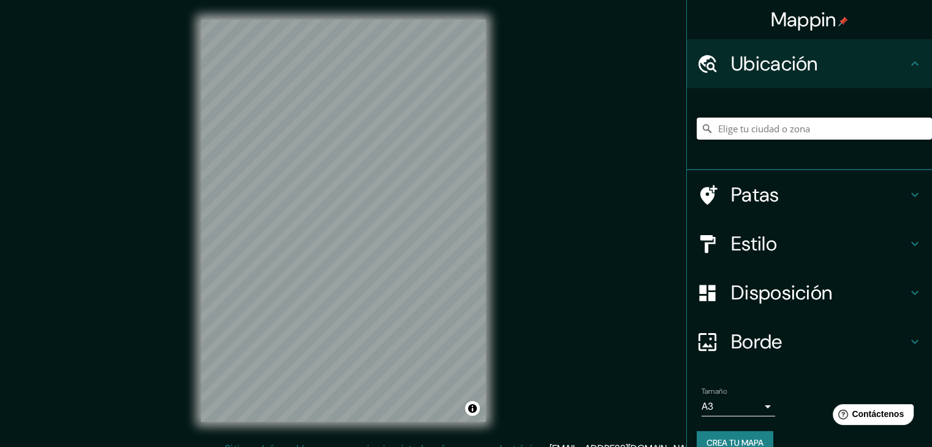
click at [745, 127] on input "Elige tu ciudad o zona" at bounding box center [814, 129] width 235 height 22
type input "San Ramón, Departamento de Junín, Perú"
click at [771, 344] on font "Borde" at bounding box center [756, 342] width 51 height 26
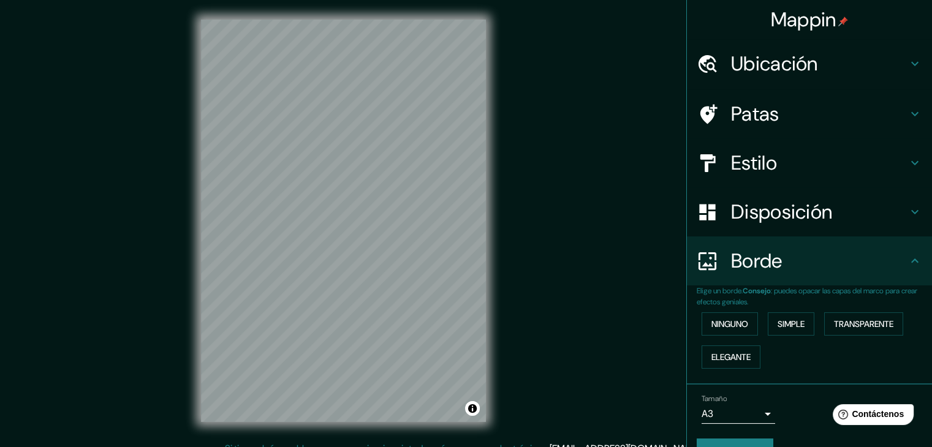
click at [774, 214] on font "Disposición" at bounding box center [781, 212] width 101 height 26
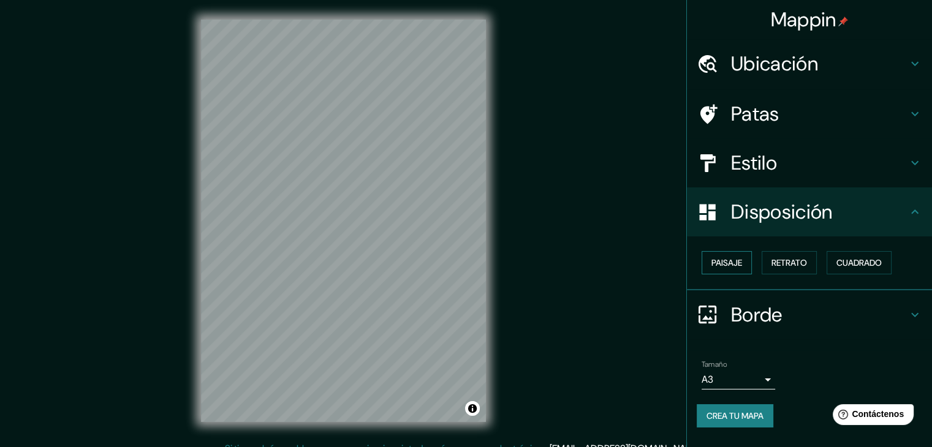
click at [744, 259] on button "Paisaje" at bounding box center [727, 262] width 50 height 23
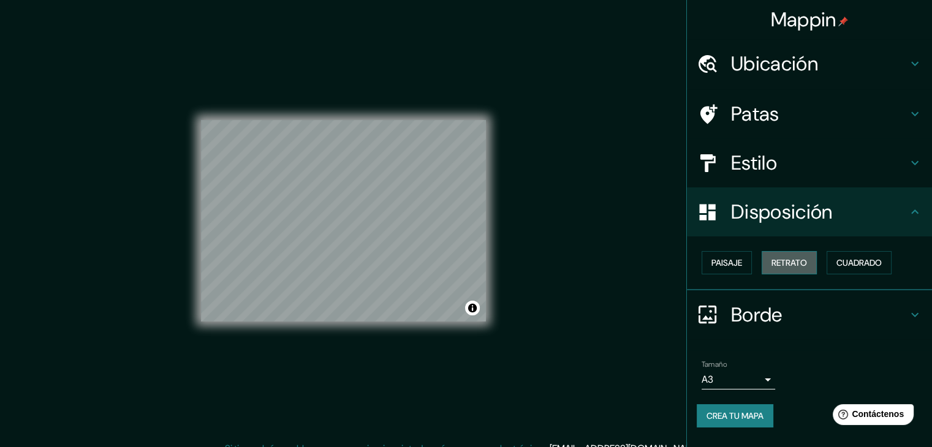
click at [794, 260] on font "Retrato" at bounding box center [789, 262] width 36 height 11
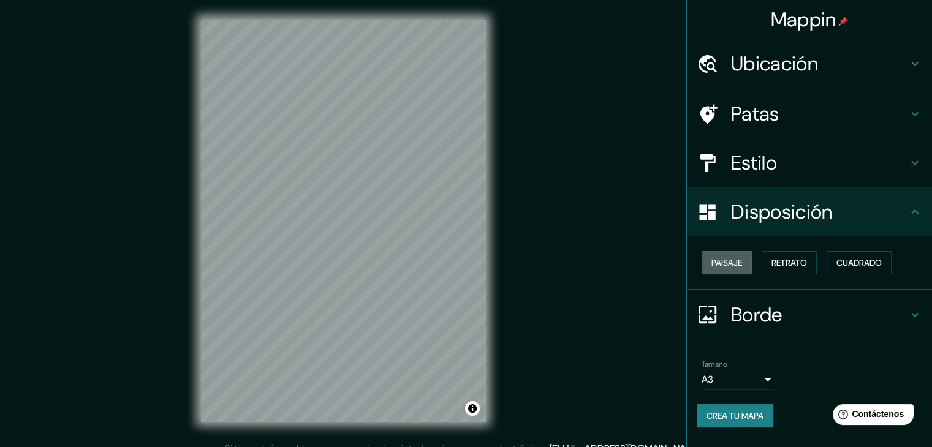
click at [723, 258] on font "Paisaje" at bounding box center [726, 262] width 31 height 11
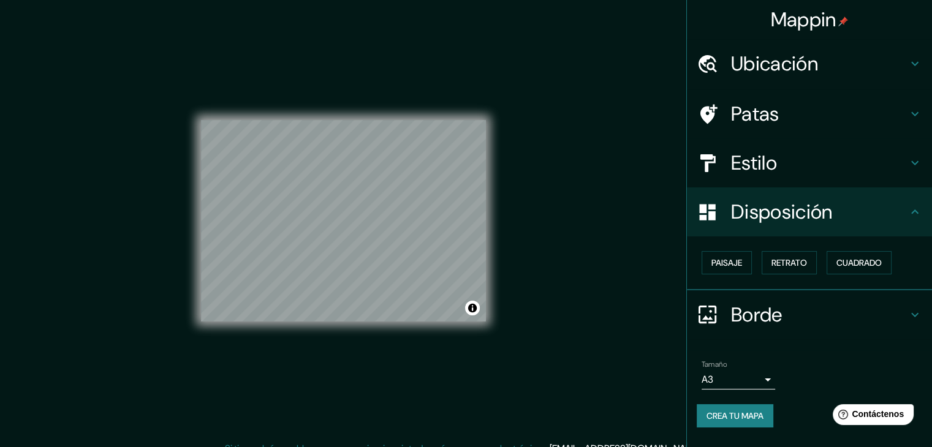
click at [792, 162] on h4 "Estilo" at bounding box center [819, 163] width 176 height 25
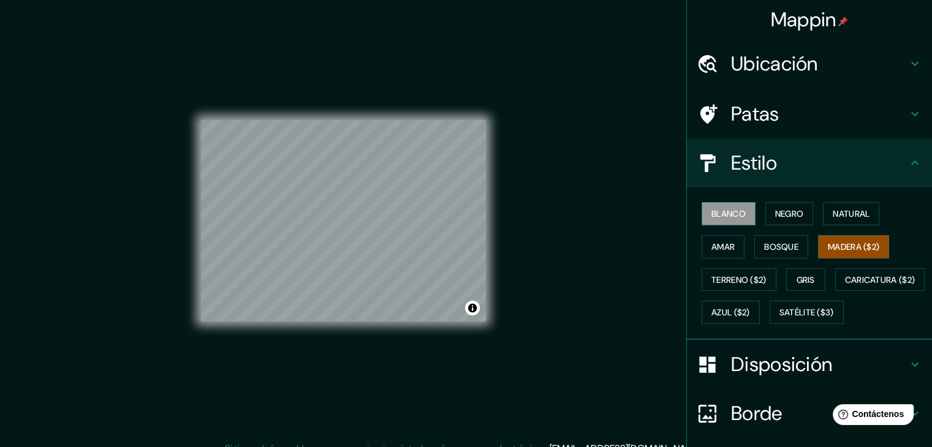
click at [729, 210] on font "Blanco" at bounding box center [728, 213] width 34 height 11
click at [781, 211] on font "Negro" at bounding box center [789, 213] width 29 height 11
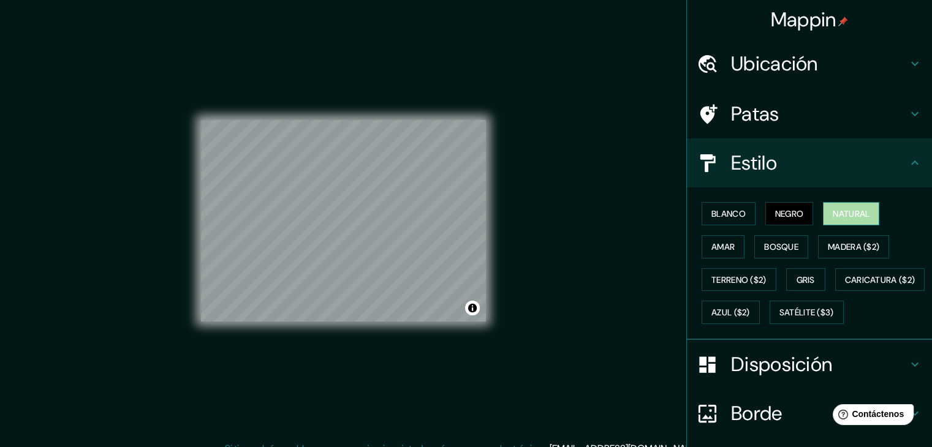
click at [823, 214] on button "Natural" at bounding box center [851, 213] width 56 height 23
click at [711, 247] on font "Amar" at bounding box center [722, 246] width 23 height 11
click at [849, 214] on font "Natural" at bounding box center [851, 213] width 37 height 11
click at [732, 219] on font "Blanco" at bounding box center [728, 213] width 34 height 11
click at [833, 214] on font "Natural" at bounding box center [851, 213] width 37 height 11
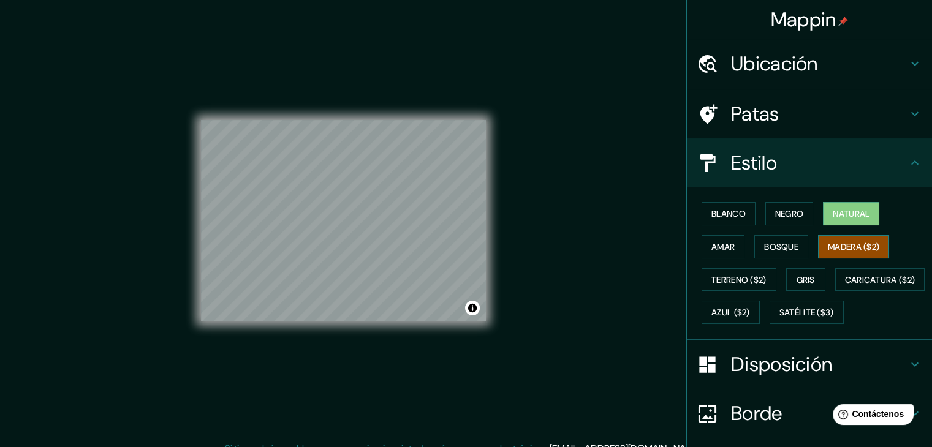
click at [833, 244] on font "Madera ($2)" at bounding box center [853, 246] width 51 height 11
click at [721, 280] on font "Terreno ($2)" at bounding box center [738, 279] width 55 height 11
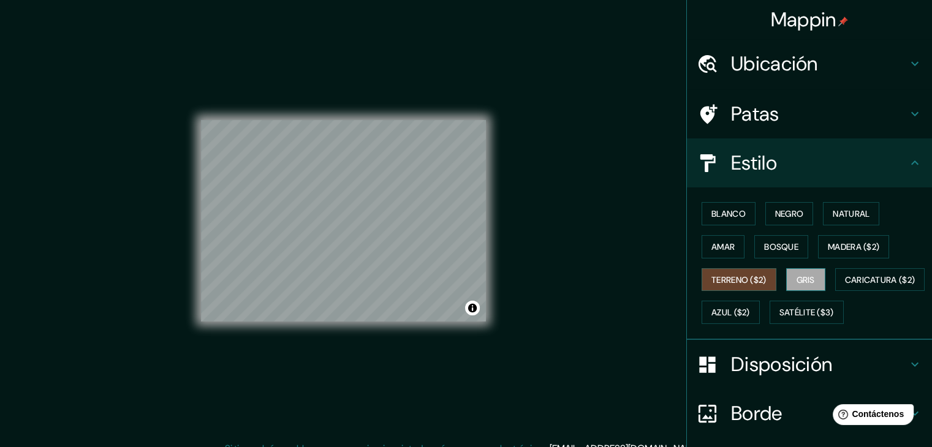
click at [809, 275] on button "Gris" at bounding box center [805, 279] width 39 height 23
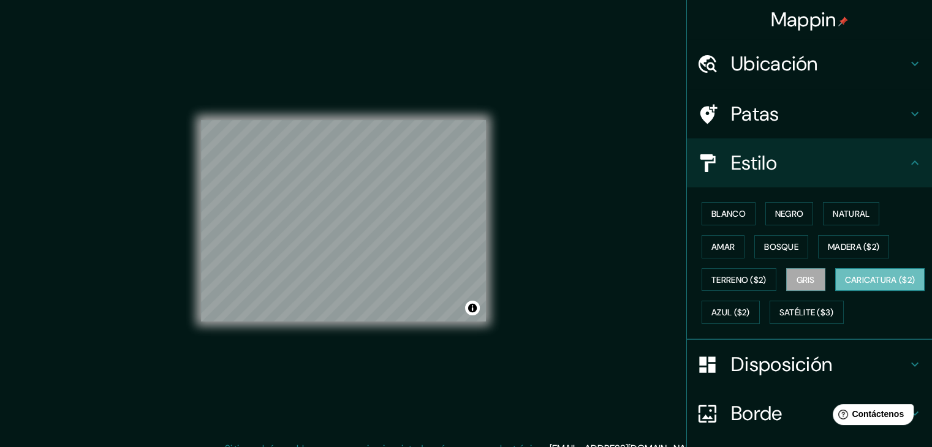
click at [845, 286] on font "Caricatura ($2)" at bounding box center [880, 279] width 70 height 11
click at [750, 309] on font "Azul ($2)" at bounding box center [730, 313] width 39 height 11
